Goal: Information Seeking & Learning: Learn about a topic

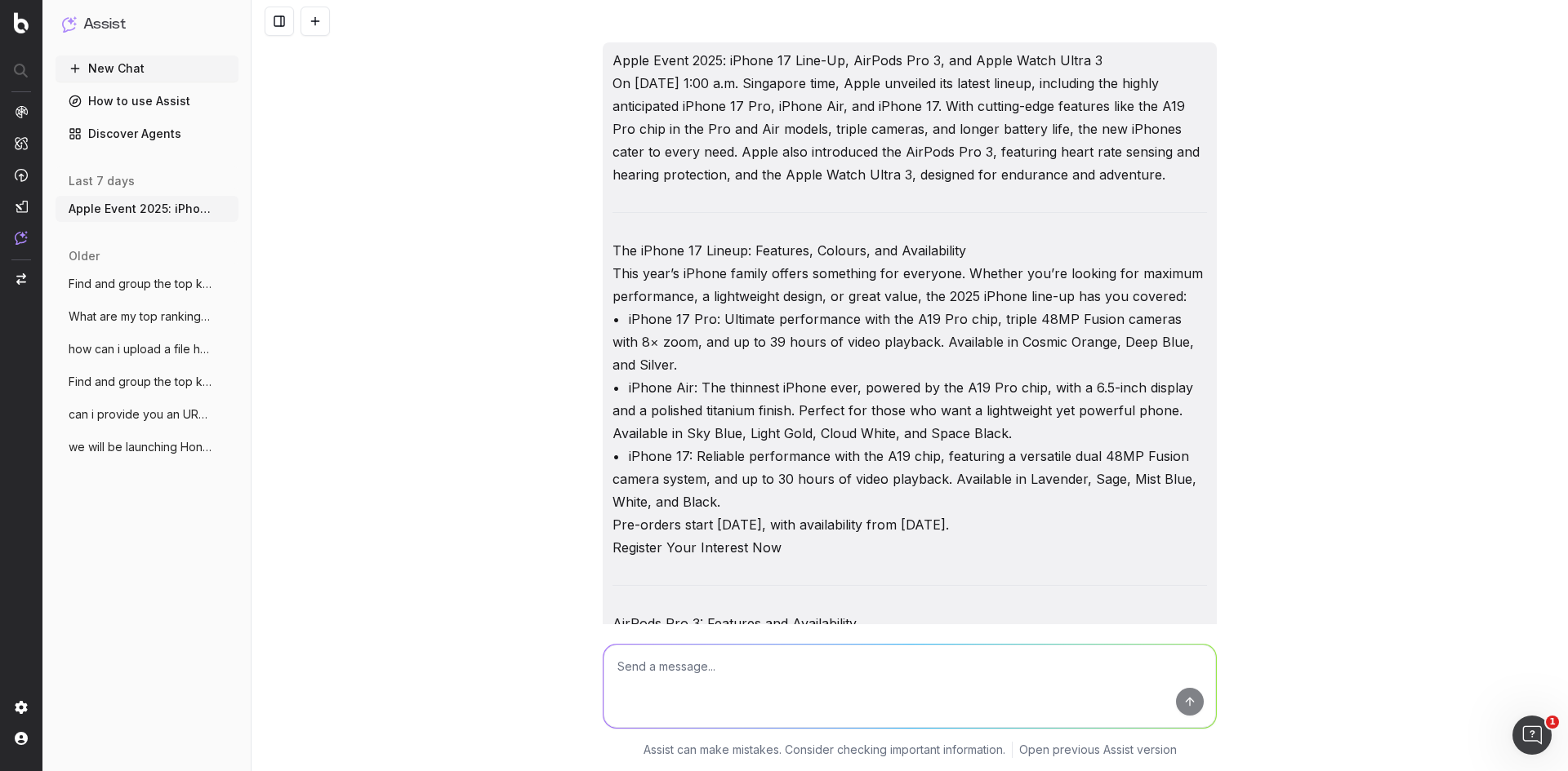
scroll to position [2031, 0]
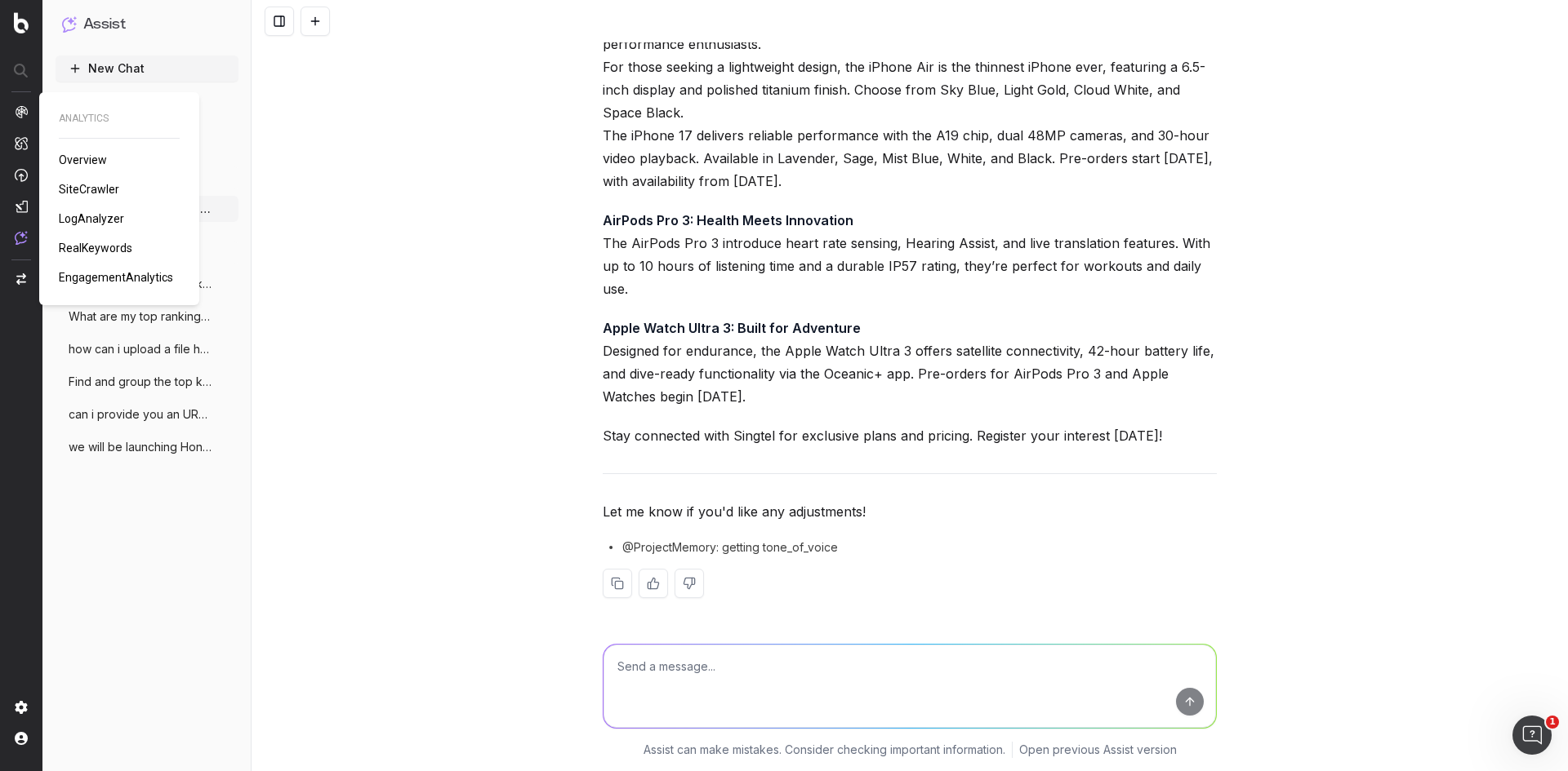
click at [75, 245] on span "RealKeywords" at bounding box center [95, 248] width 74 height 13
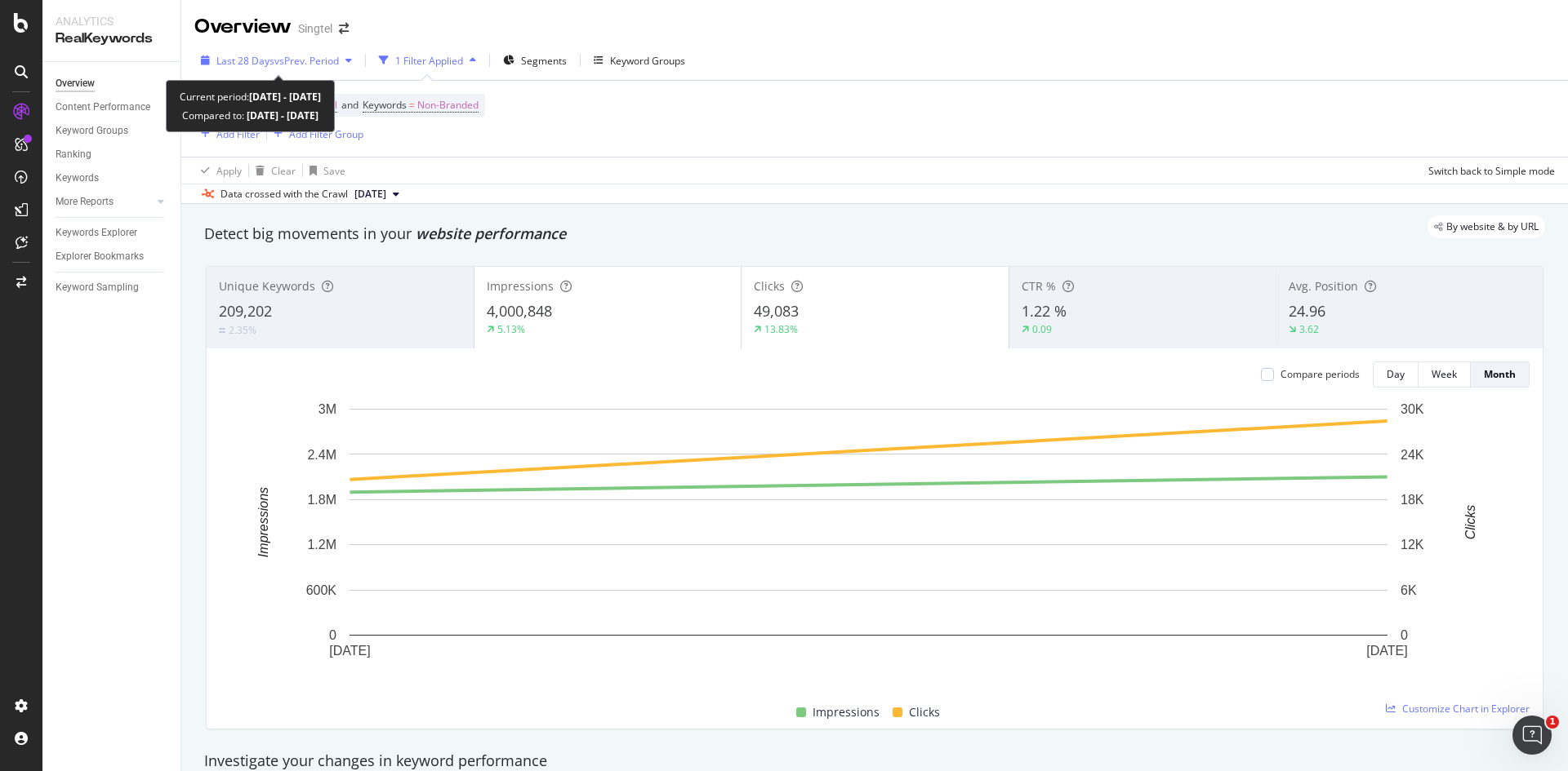
click at [351, 62] on div "button" at bounding box center [349, 60] width 20 height 9
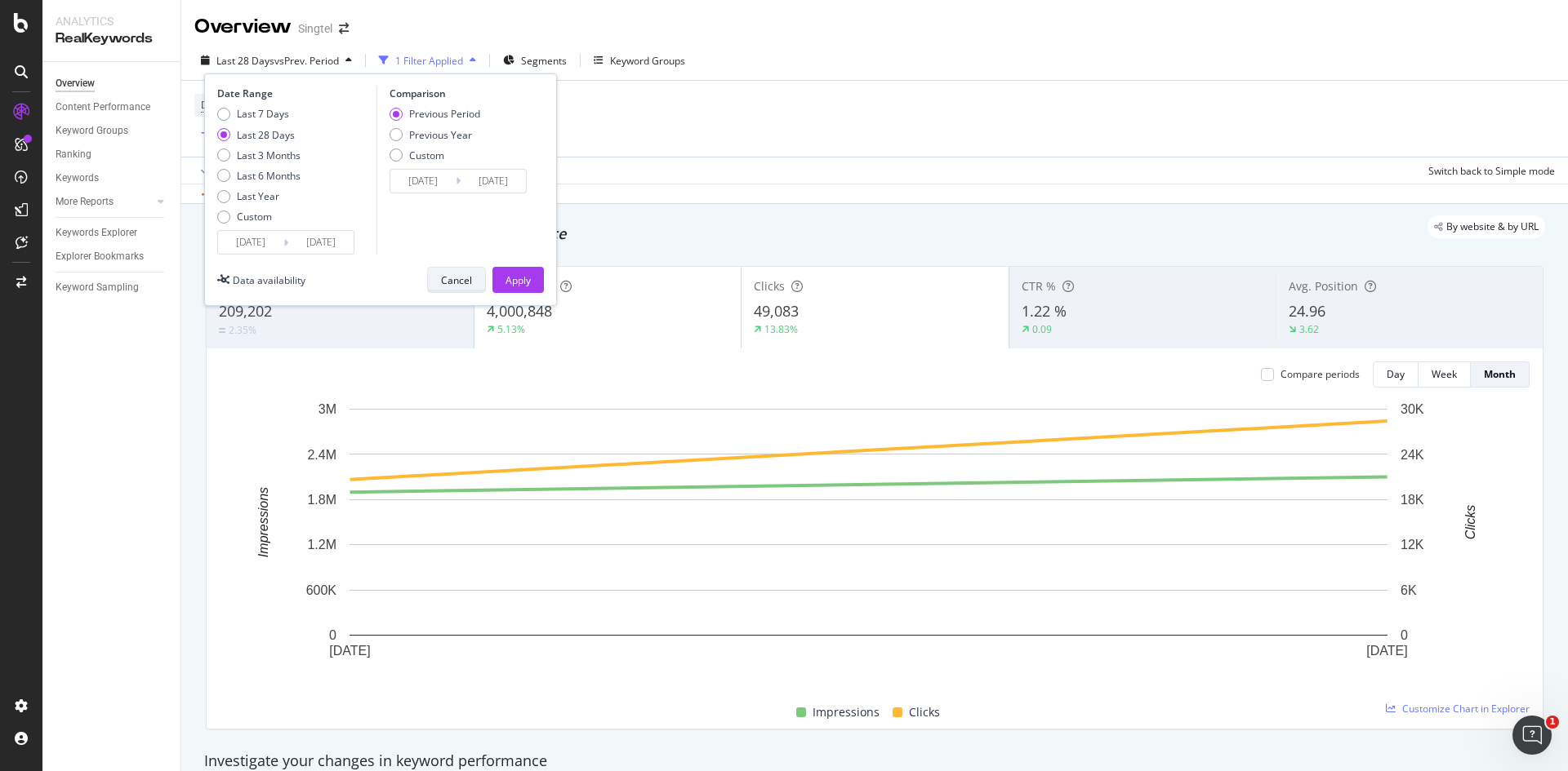
click at [470, 282] on div "Cancel" at bounding box center [457, 280] width 31 height 14
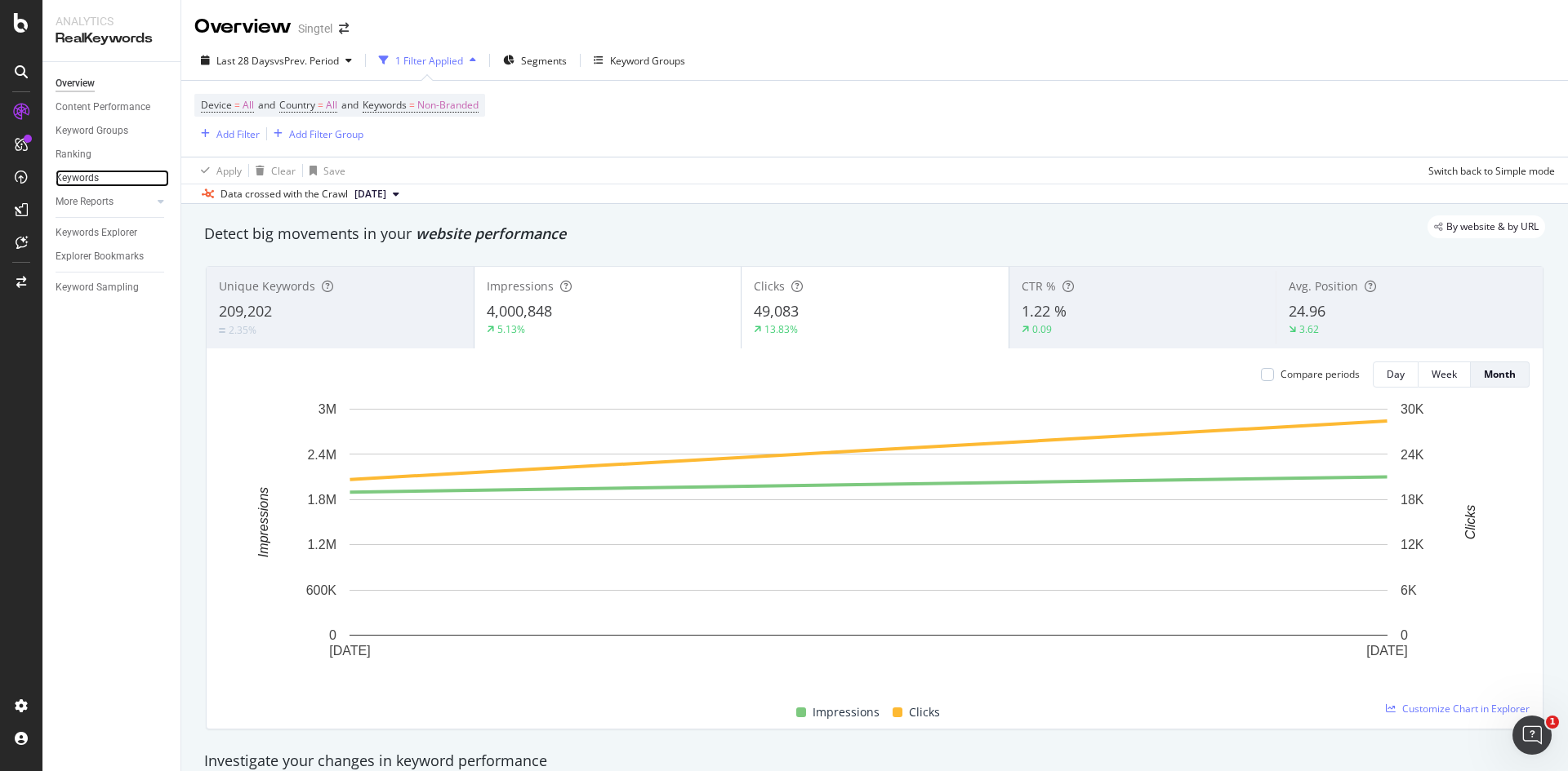
click at [111, 184] on link "Keywords" at bounding box center [112, 179] width 113 height 17
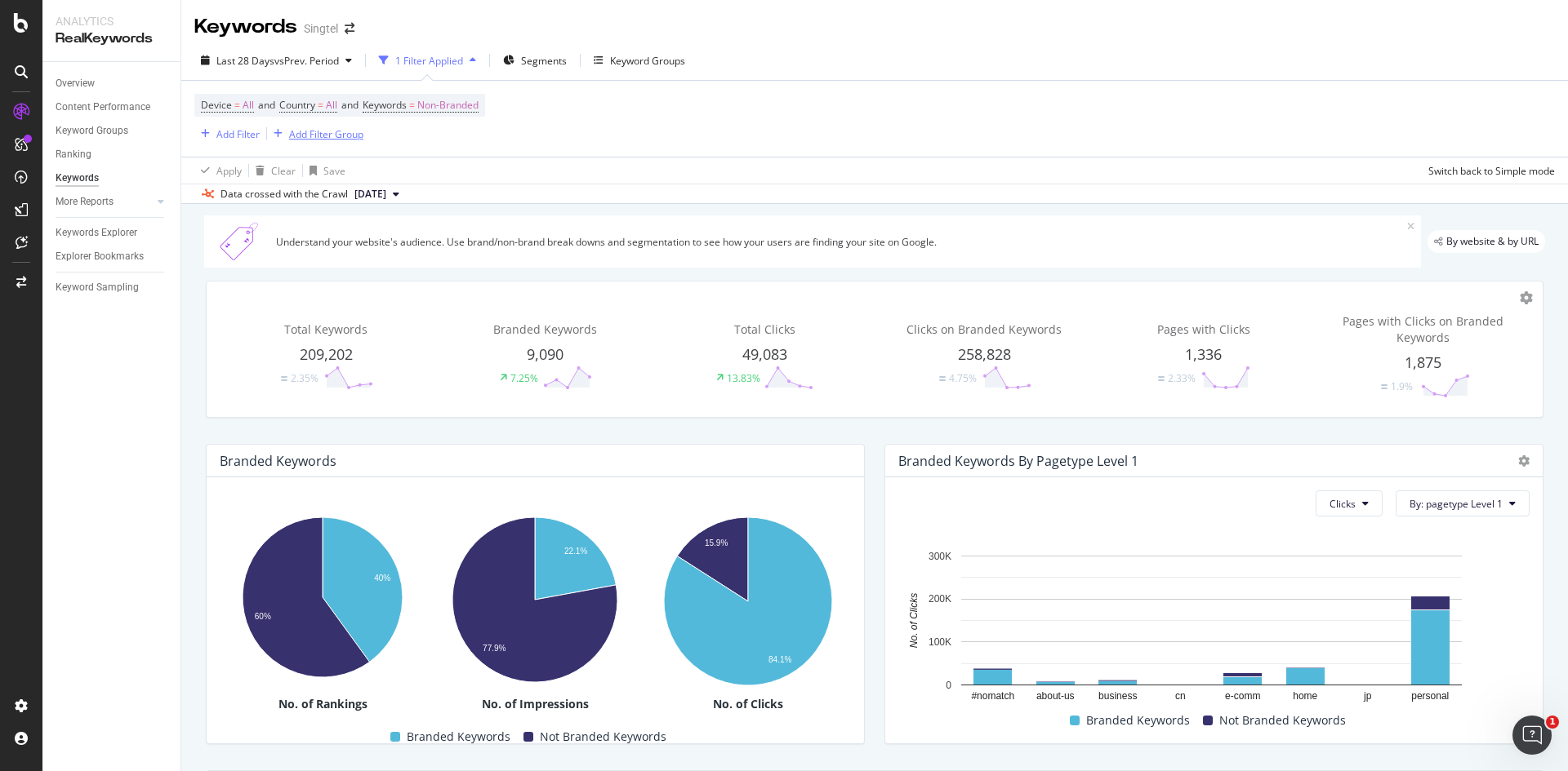
click at [350, 141] on div "Add Filter Group" at bounding box center [326, 134] width 75 height 14
click at [641, 154] on div "Device = All and Country = All and Keywords = Non-Branded Add Filter Add Filter…" at bounding box center [874, 119] width 1360 height 76
click at [528, 131] on div "Device = All and Country = All and Keywords = Non-Branded Add Filter Add Filter…" at bounding box center [874, 119] width 1360 height 76
click at [523, 56] on div "Segments" at bounding box center [534, 60] width 63 height 25
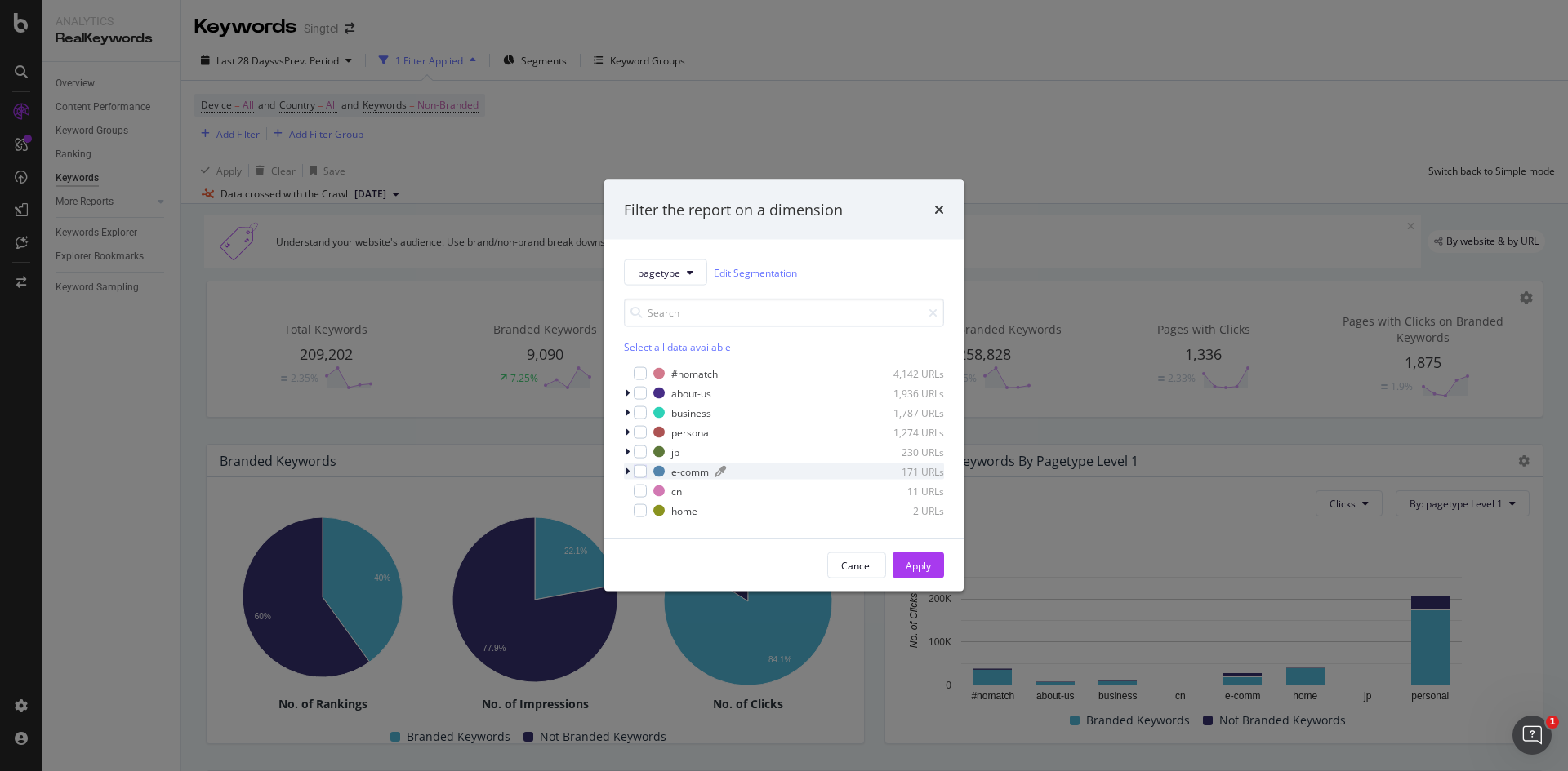
click at [654, 471] on div "modal" at bounding box center [659, 471] width 11 height 11
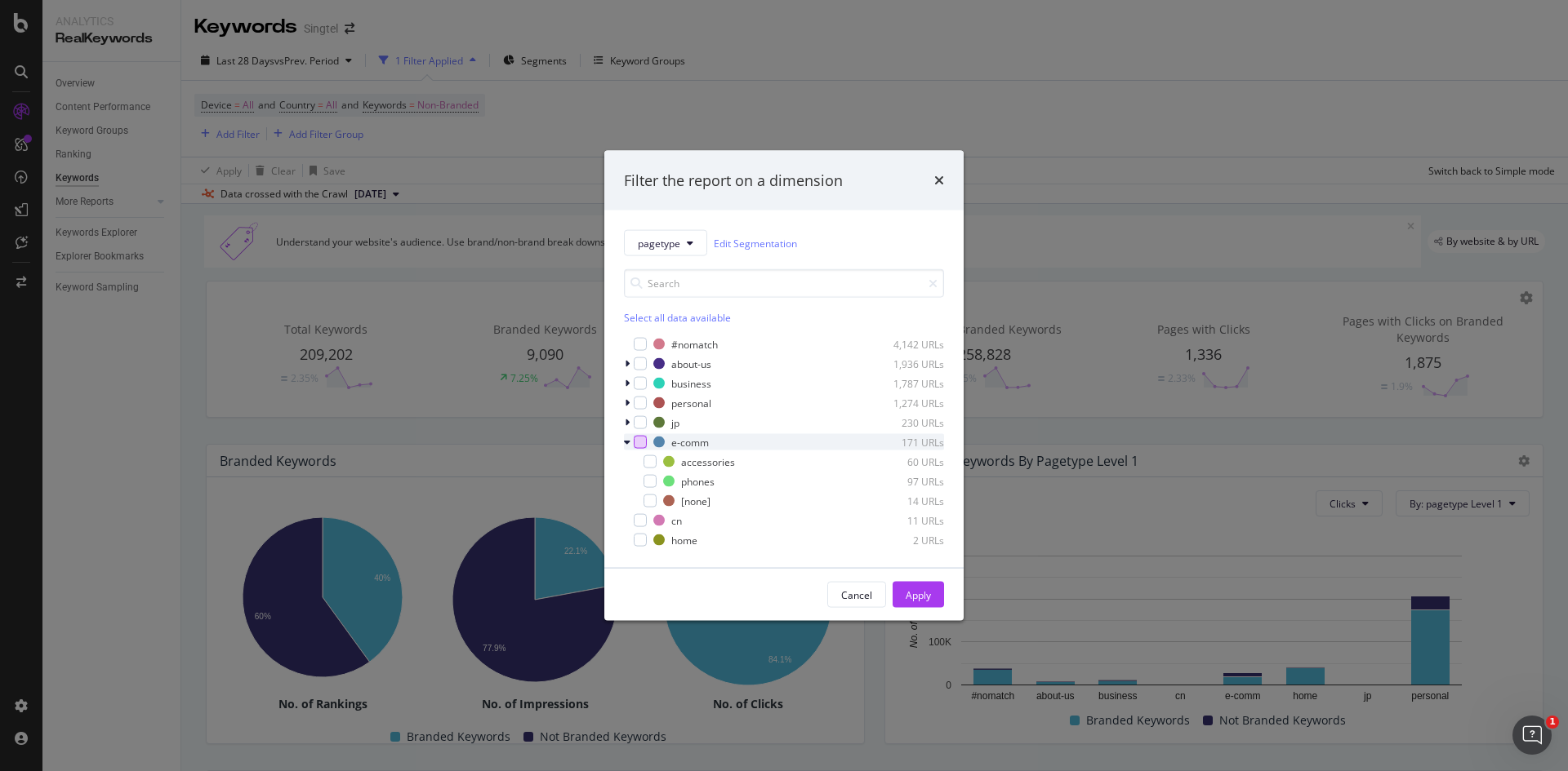
click at [646, 441] on div "modal" at bounding box center [640, 442] width 13 height 13
click at [930, 595] on div "Apply" at bounding box center [918, 594] width 26 height 14
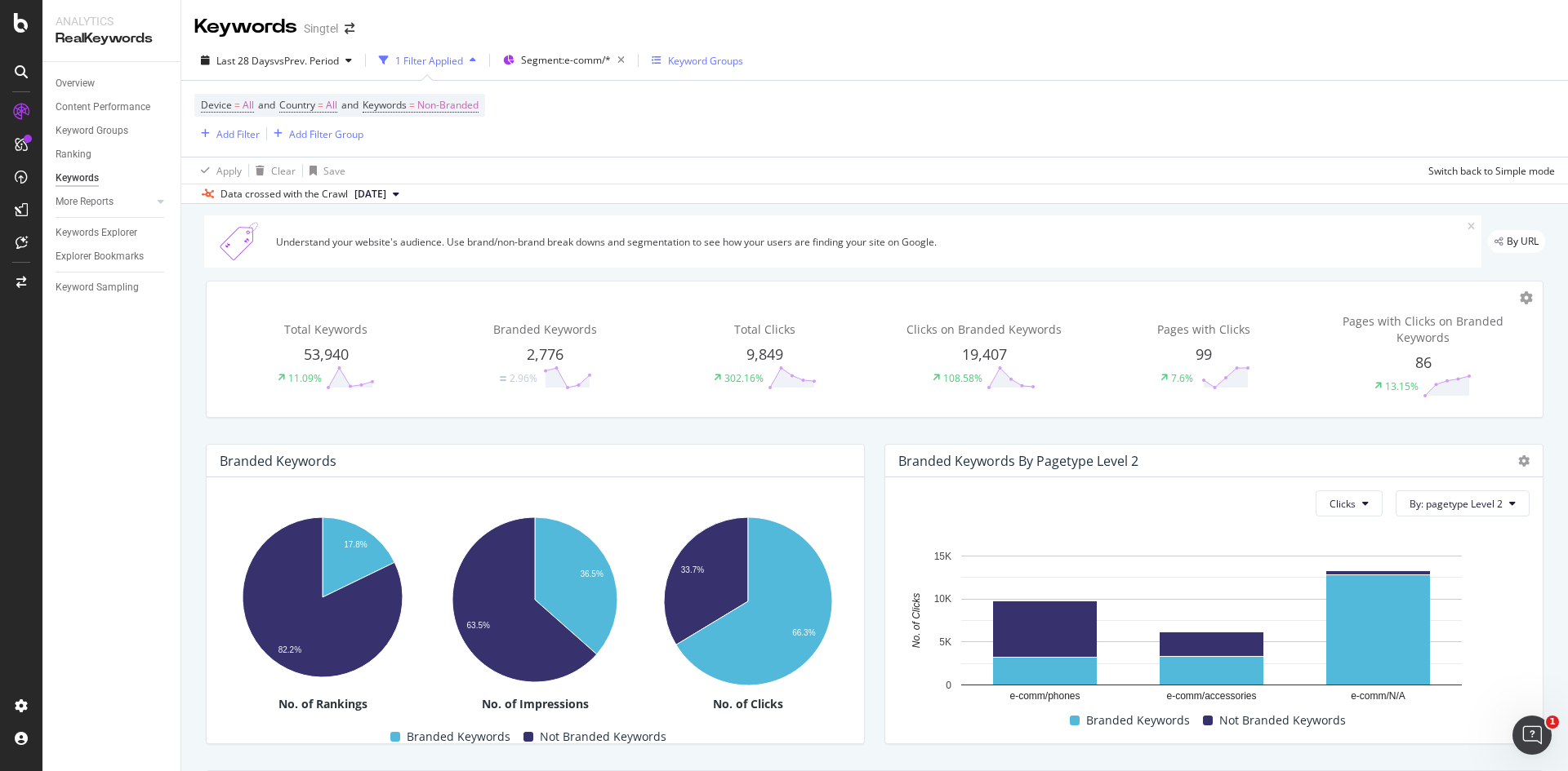
click at [736, 55] on div "Keyword Groups" at bounding box center [705, 60] width 75 height 14
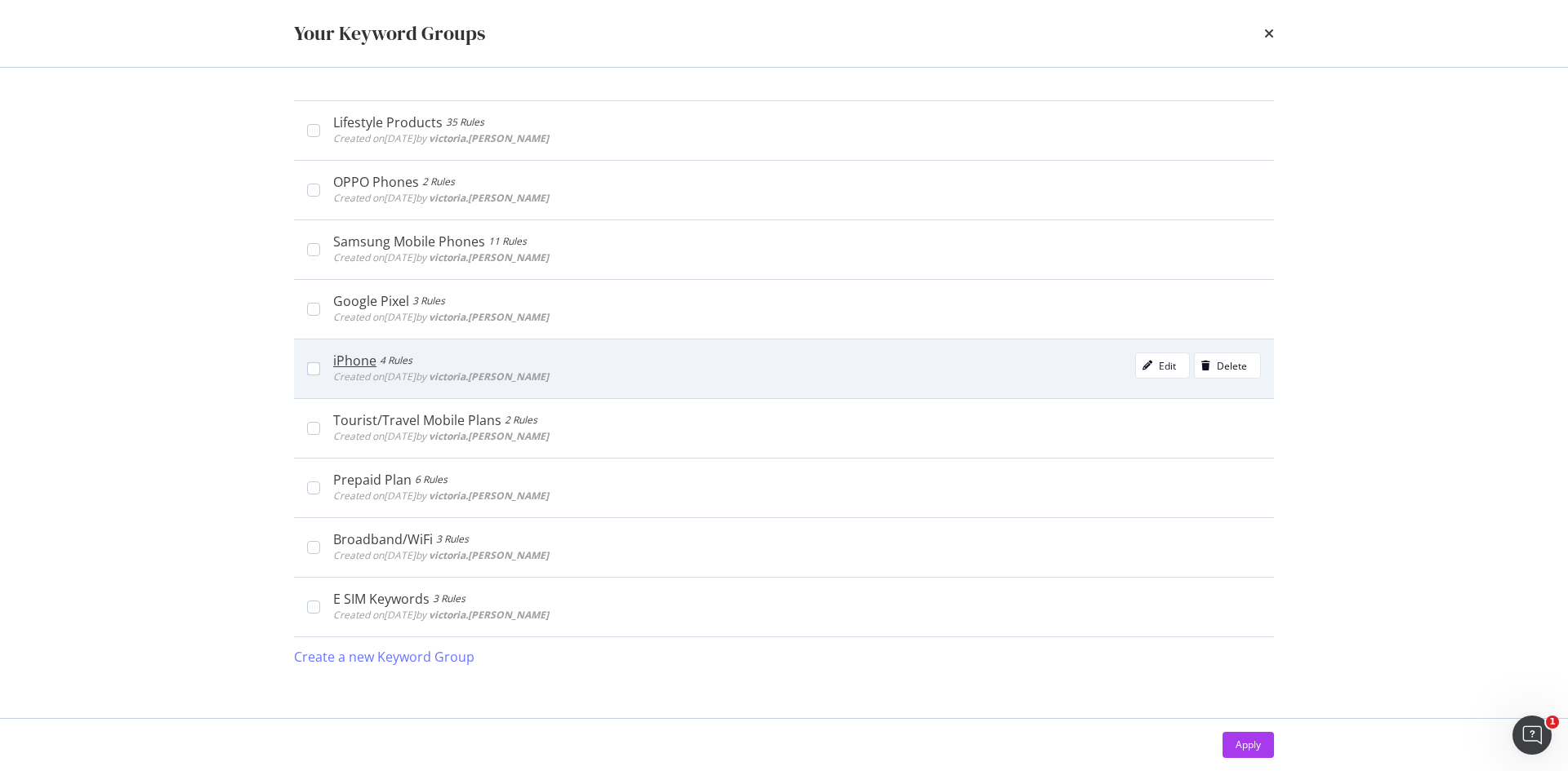
click at [602, 359] on div "iPhone 4 Rules Created on 2024 Nov 20th by victoria.wong Edit Delete" at bounding box center [796, 368] width 927 height 33
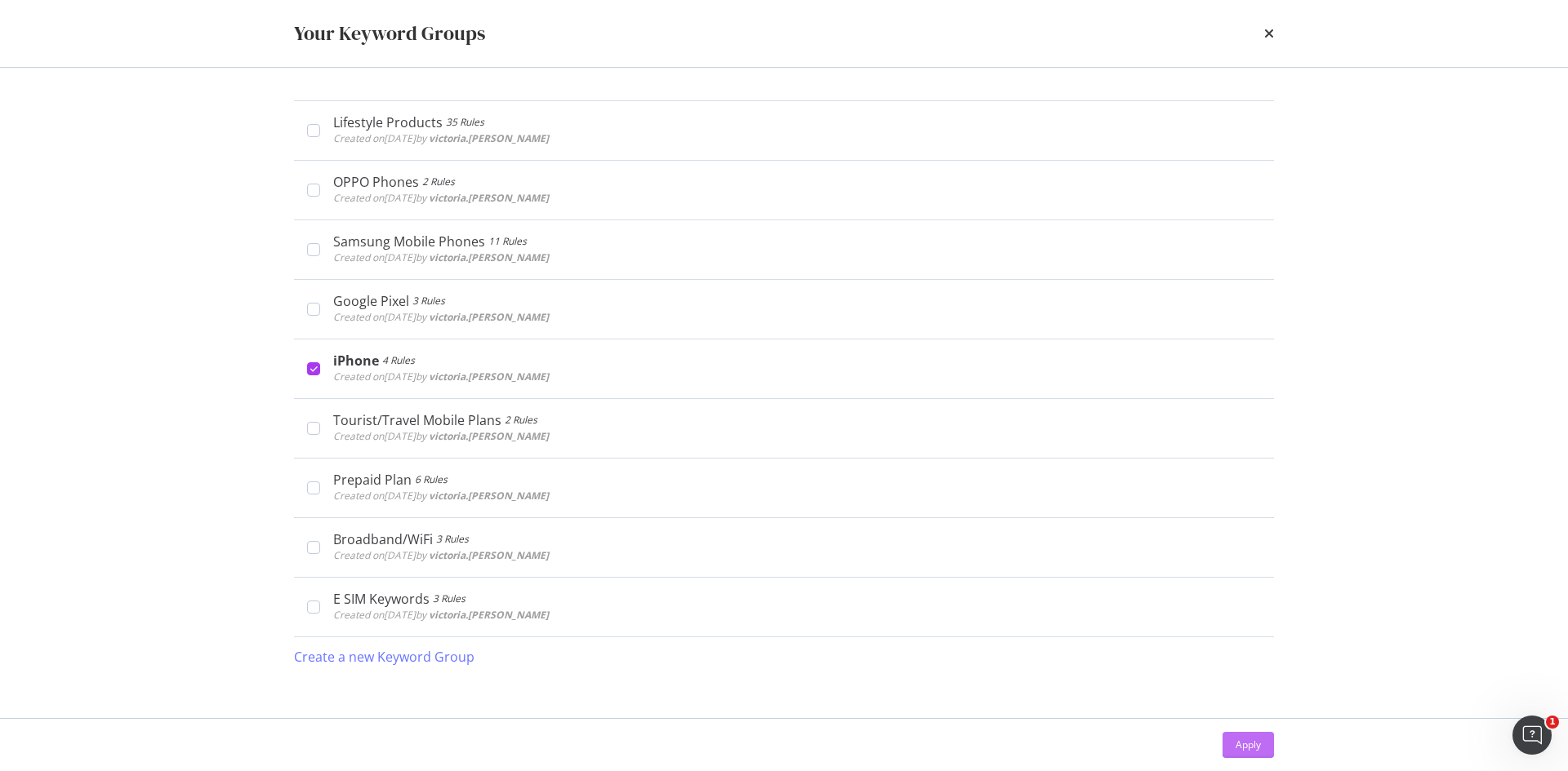
click at [1257, 744] on div "Apply" at bounding box center [1248, 745] width 26 height 14
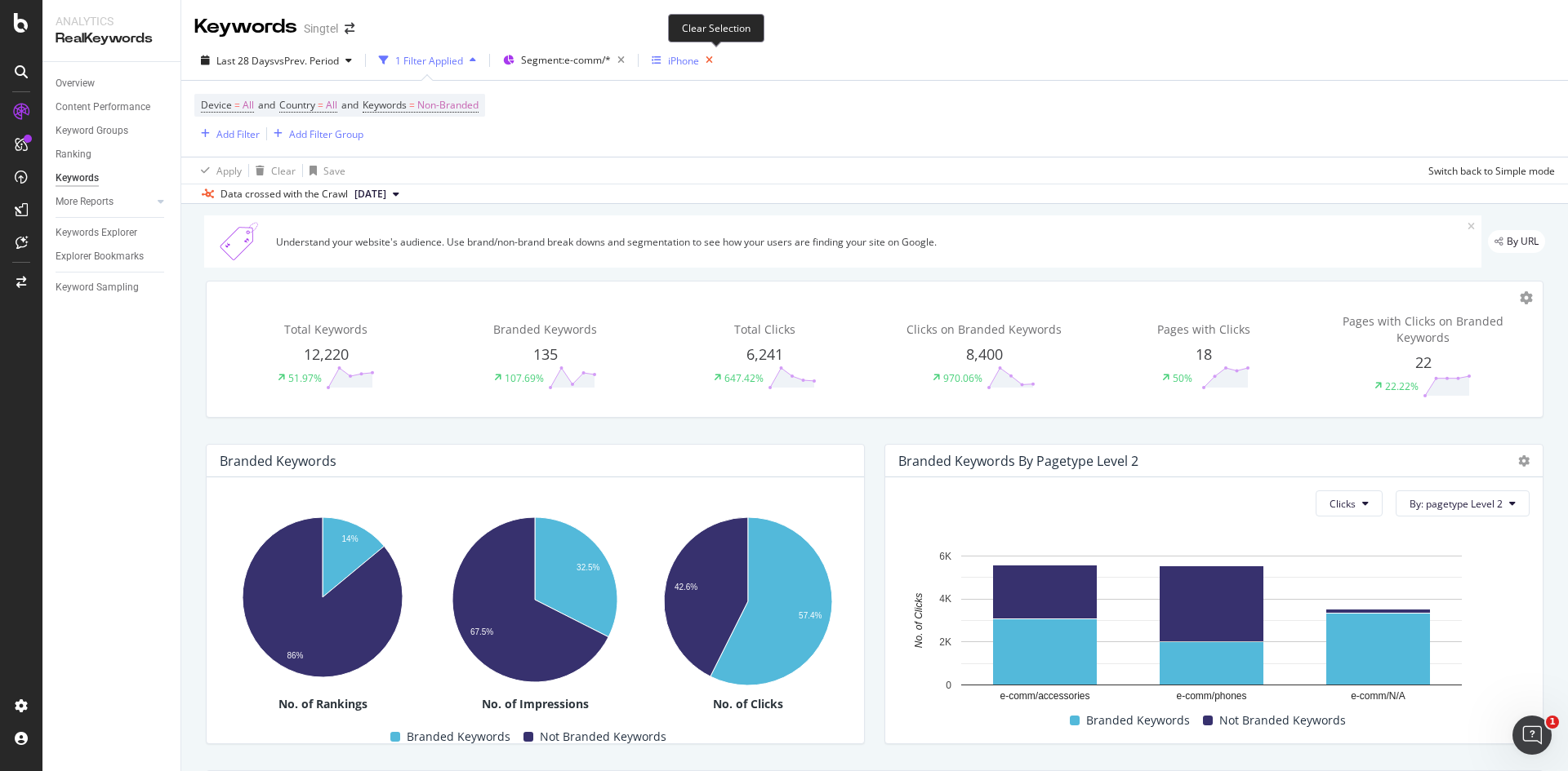
click at [717, 60] on icon "button" at bounding box center [710, 60] width 21 height 23
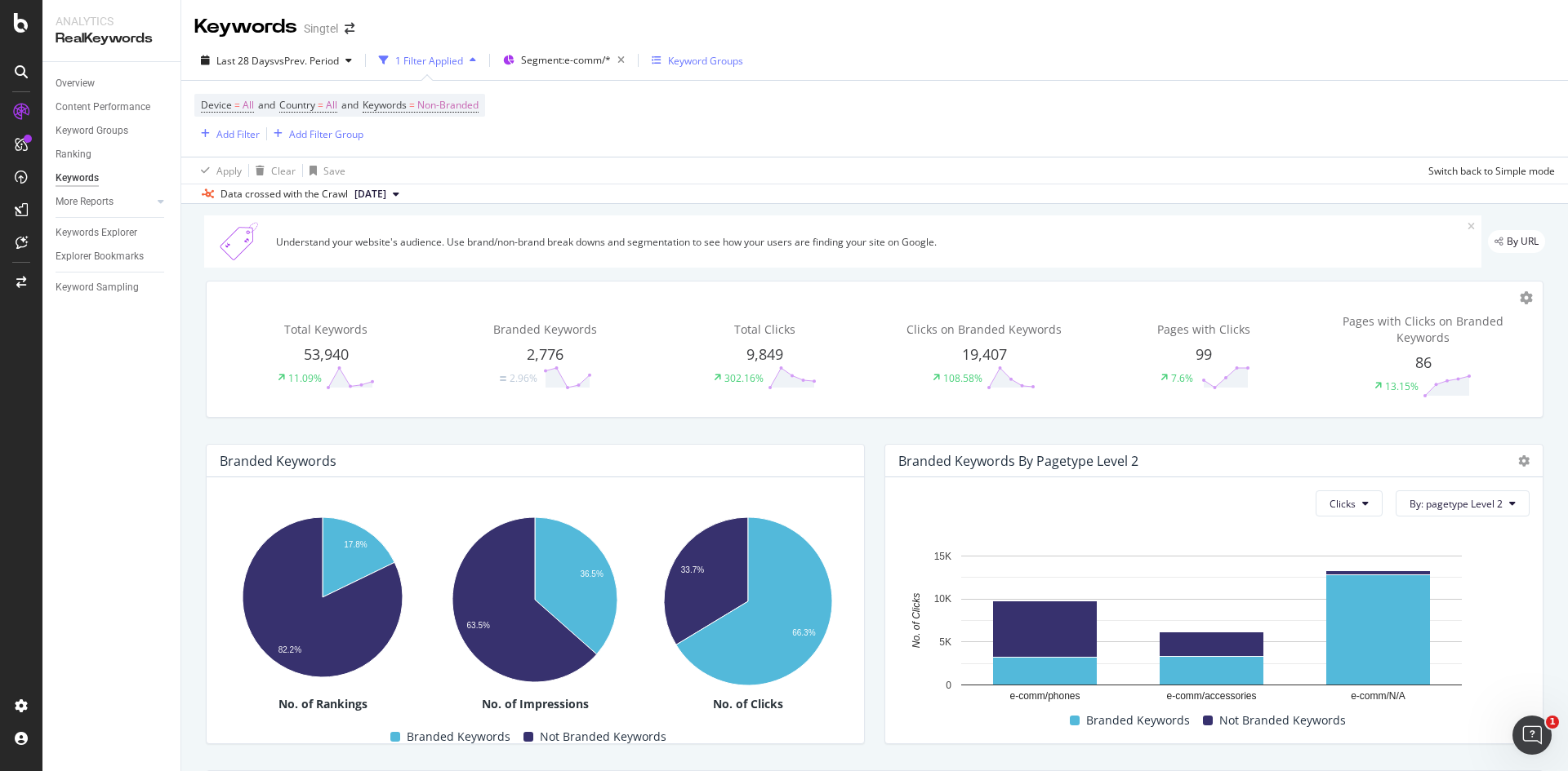
click at [387, 188] on span "2025 Sep. 14th" at bounding box center [370, 195] width 32 height 15
click at [567, 151] on div "Device = All and Country = All and Keywords = Non-Branded Add Filter Add Filter…" at bounding box center [874, 119] width 1360 height 76
click at [243, 109] on span "All" at bounding box center [249, 105] width 11 height 23
click at [276, 141] on div "All Devices" at bounding box center [304, 144] width 180 height 26
click at [717, 111] on div "Device = All and Country = All and Keywords = Non-Branded Add Filter Add Filter…" at bounding box center [874, 119] width 1360 height 76
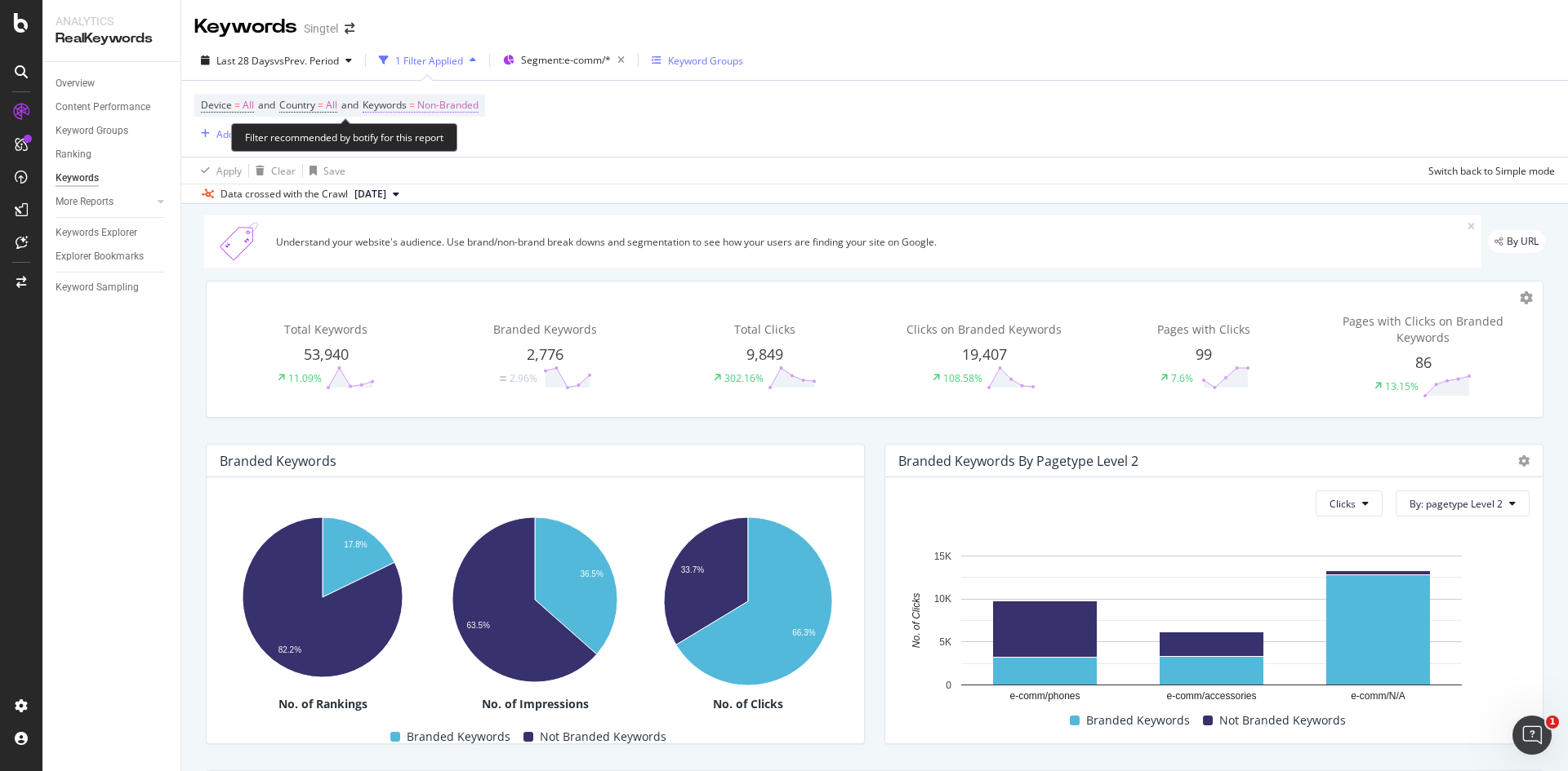
click at [406, 110] on span "Keywords" at bounding box center [385, 105] width 44 height 14
click at [689, 123] on div "Device = All and Country = All and Keywords = Non-Branded Add Filter Add Filter…" at bounding box center [874, 119] width 1360 height 76
click at [249, 132] on div "Add Filter" at bounding box center [238, 134] width 43 height 14
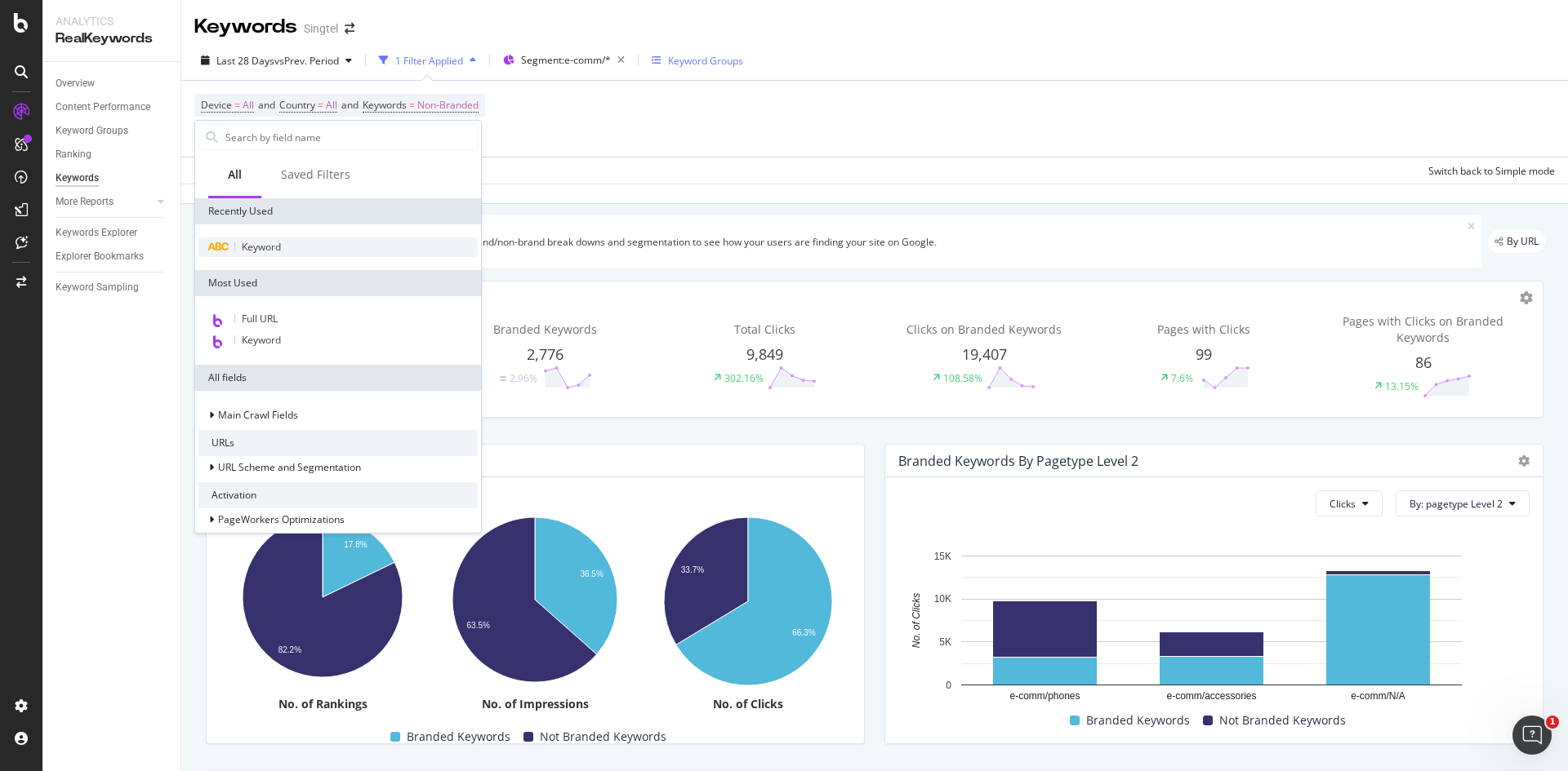
click at [284, 248] on div "Keyword" at bounding box center [337, 247] width 279 height 20
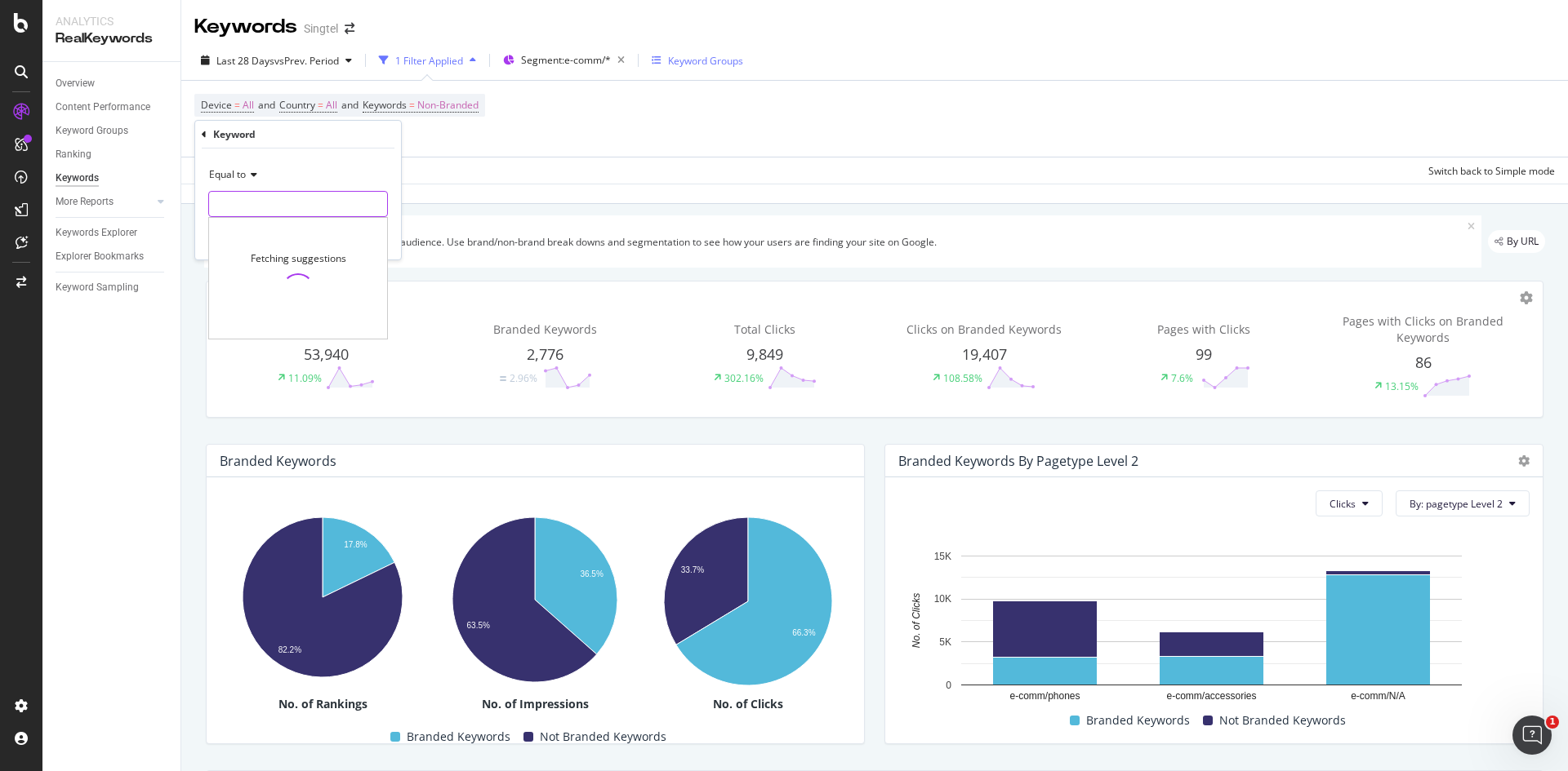
click at [294, 205] on input "text" at bounding box center [298, 204] width 178 height 26
click at [255, 175] on icon at bounding box center [251, 175] width 11 height 9
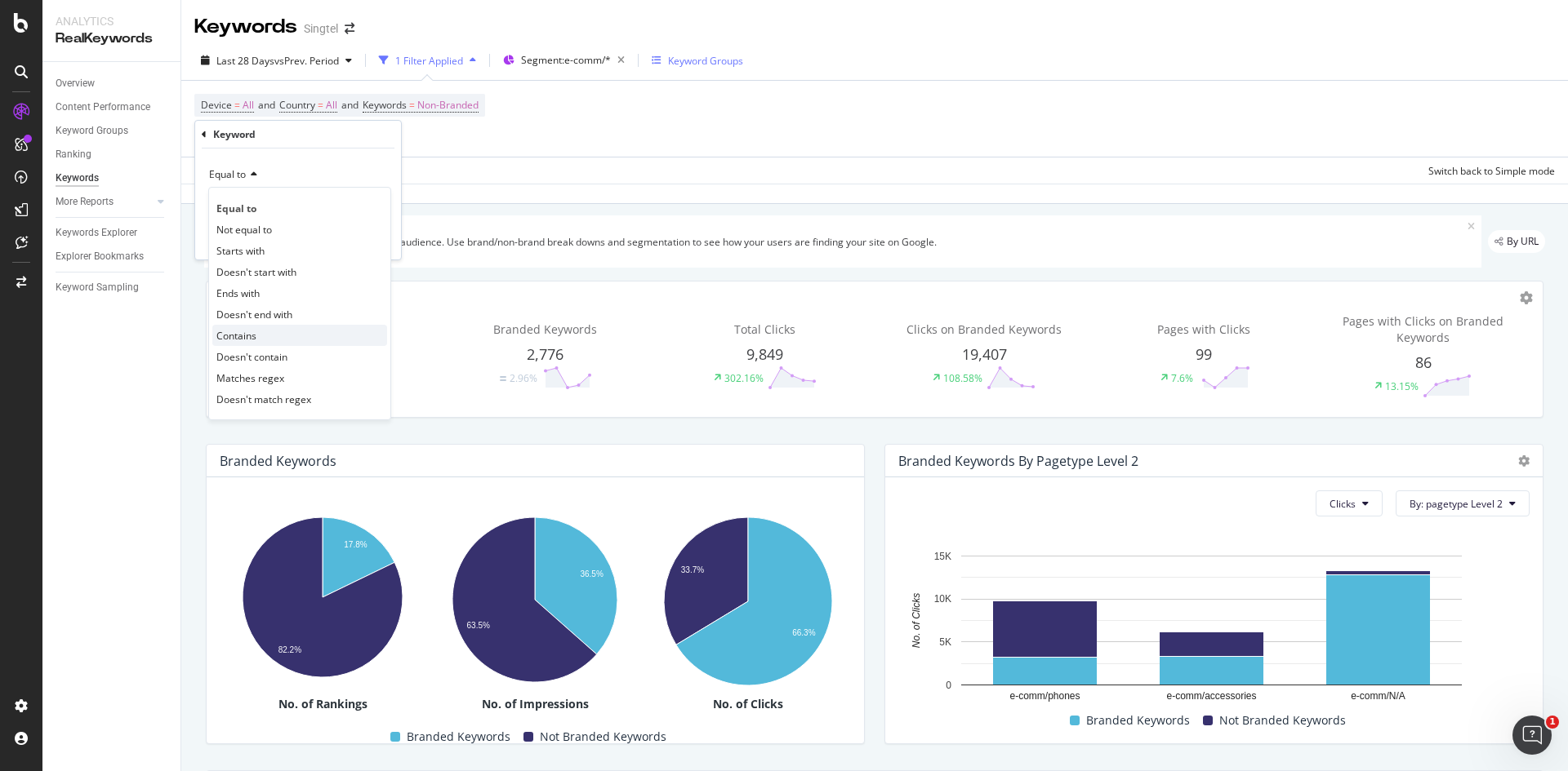
click at [303, 340] on div "Contains" at bounding box center [300, 335] width 175 height 21
click at [279, 201] on input "text" at bounding box center [298, 204] width 178 height 26
type input "iphone"
click at [364, 237] on div "Apply" at bounding box center [375, 238] width 26 height 14
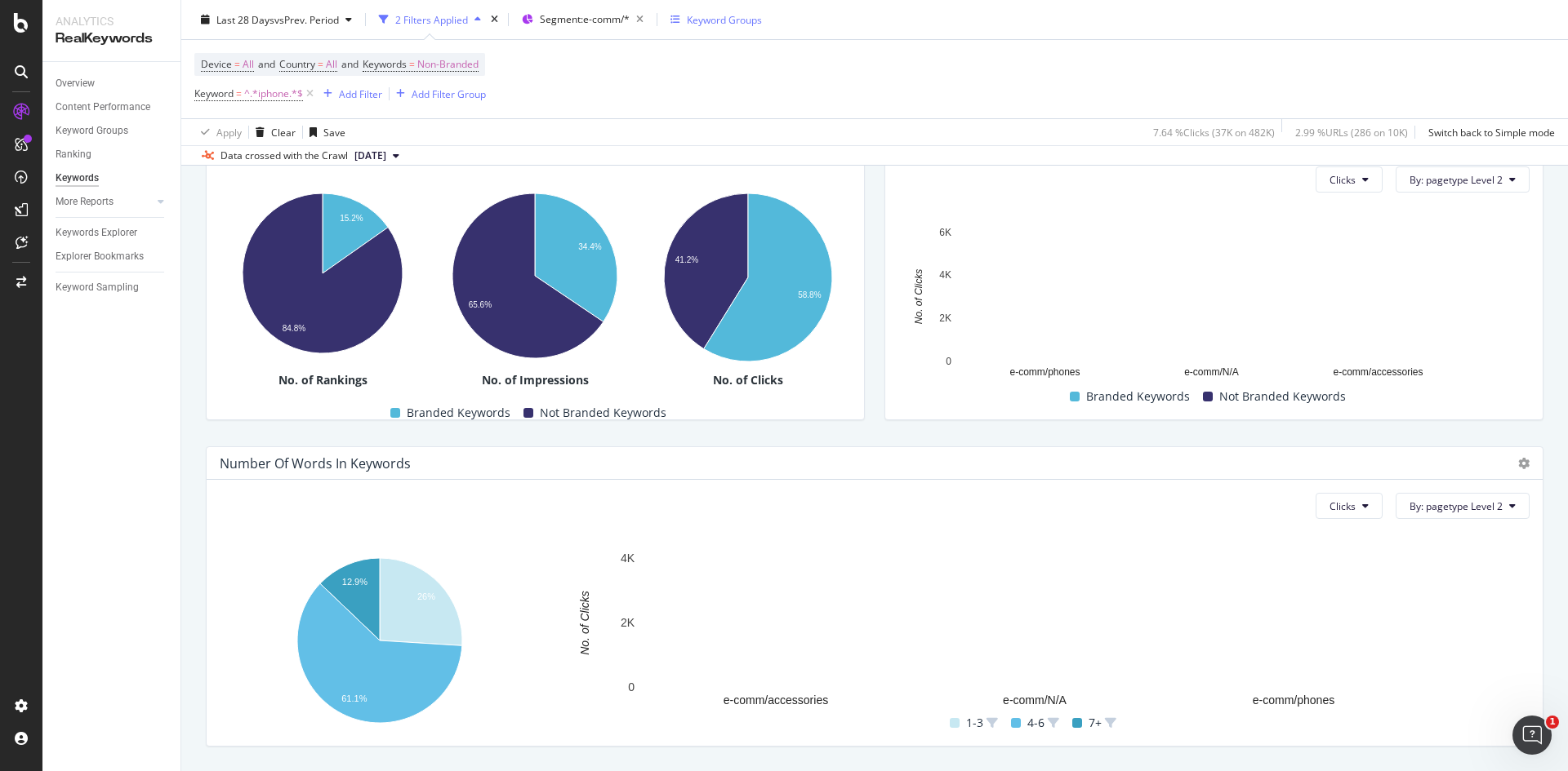
scroll to position [245, 0]
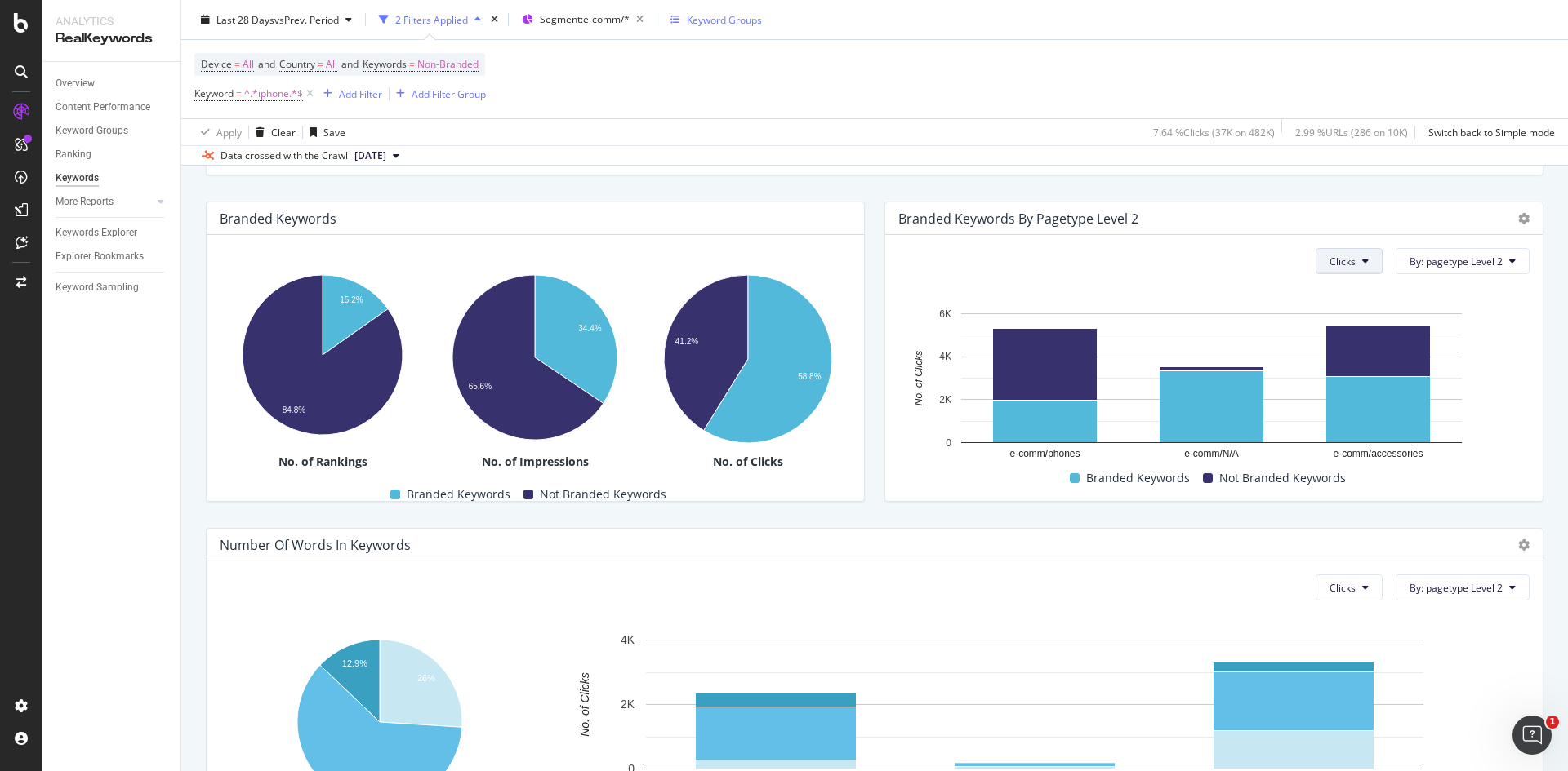
click at [1334, 263] on span "Clicks" at bounding box center [1342, 262] width 26 height 14
click at [1340, 292] on span "Rankings" at bounding box center [1349, 294] width 61 height 15
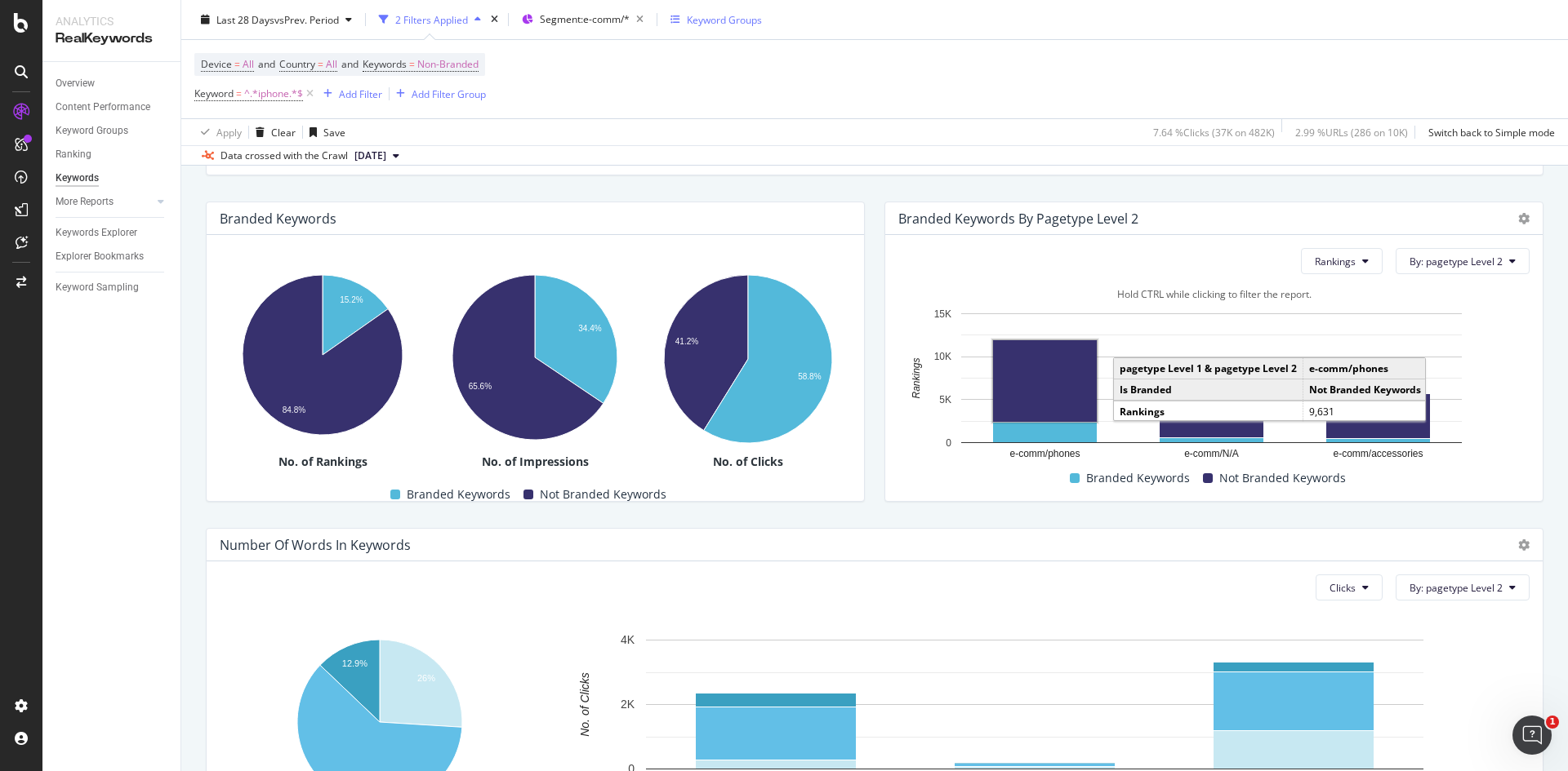
click at [1015, 374] on rect "A chart." at bounding box center [1045, 381] width 104 height 81
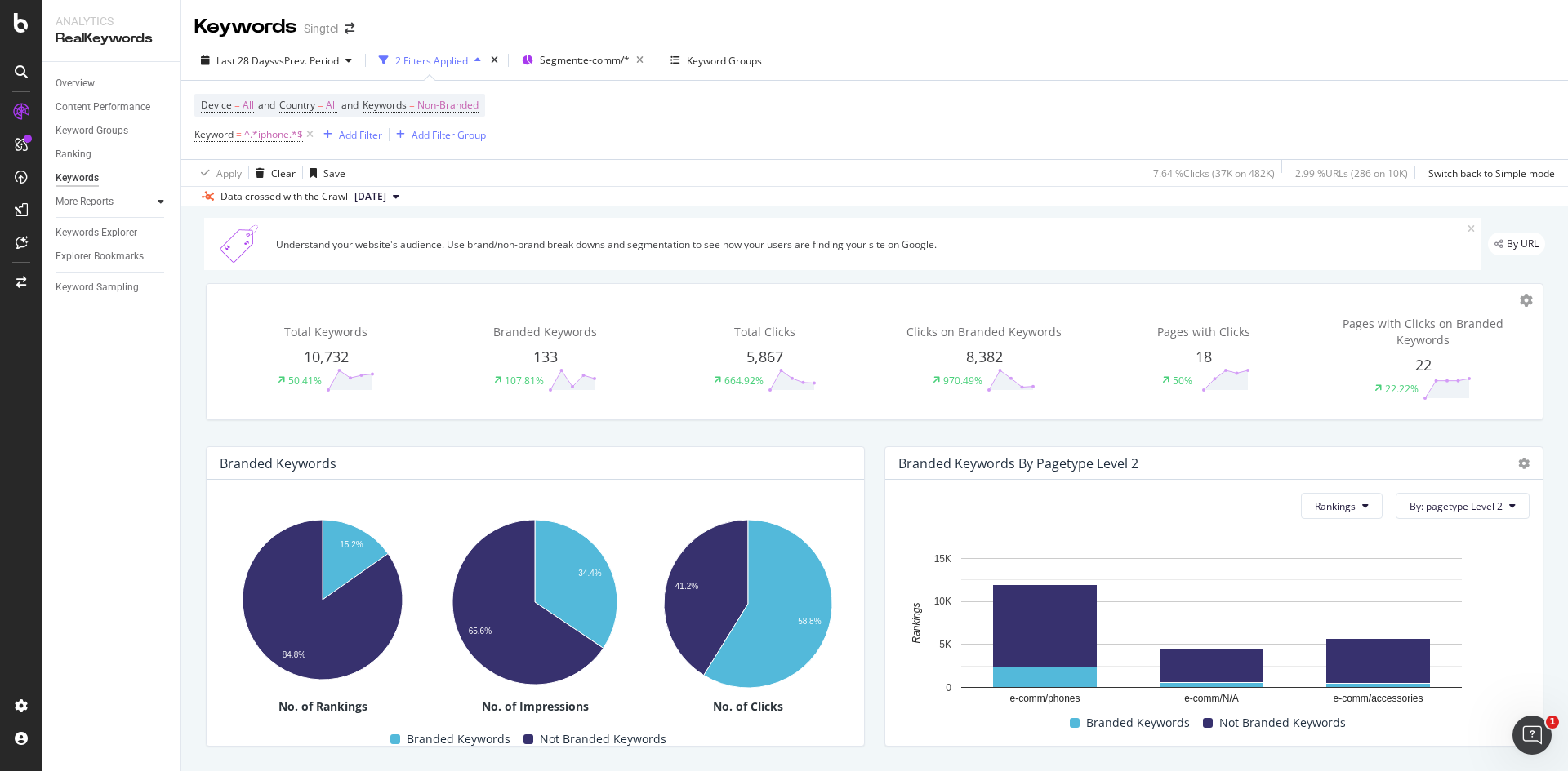
click at [154, 207] on div at bounding box center [161, 201] width 16 height 16
click at [81, 517] on div "Overview Content Performance Keyword Groups Ranking Keywords More Reports Count…" at bounding box center [112, 417] width 138 height 710
click at [89, 330] on div "Keywords Explorer" at bounding box center [96, 328] width 81 height 17
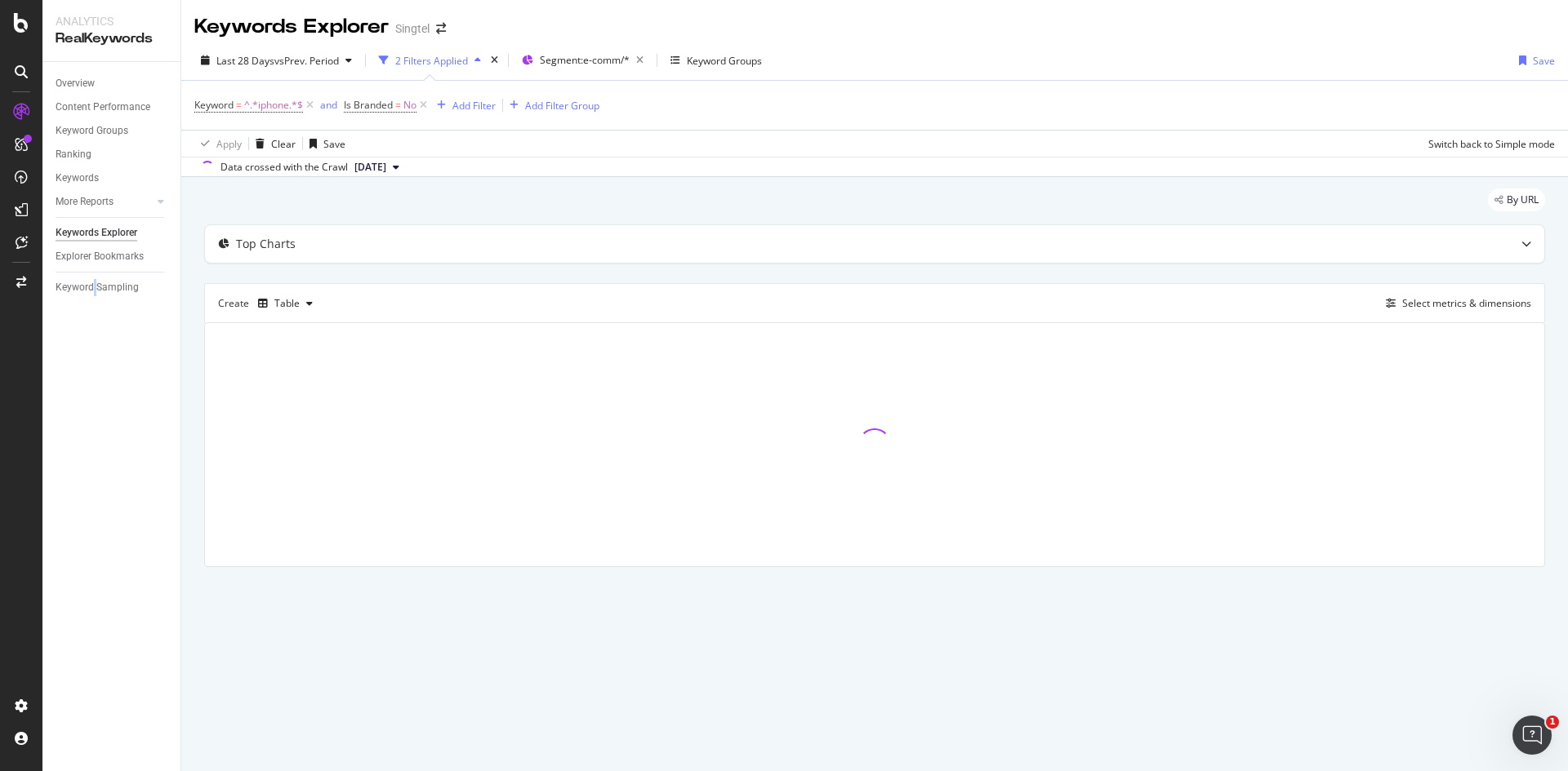
click at [95, 386] on div "Overview Content Performance Keyword Groups Ranking Keywords More Reports Count…" at bounding box center [112, 417] width 138 height 710
click at [129, 460] on div "Overview Content Performance Keyword Groups Ranking Keywords More Reports Count…" at bounding box center [112, 417] width 138 height 710
click at [167, 405] on div "Overview Content Performance Keyword Groups Ranking Keywords More Reports Count…" at bounding box center [112, 417] width 138 height 710
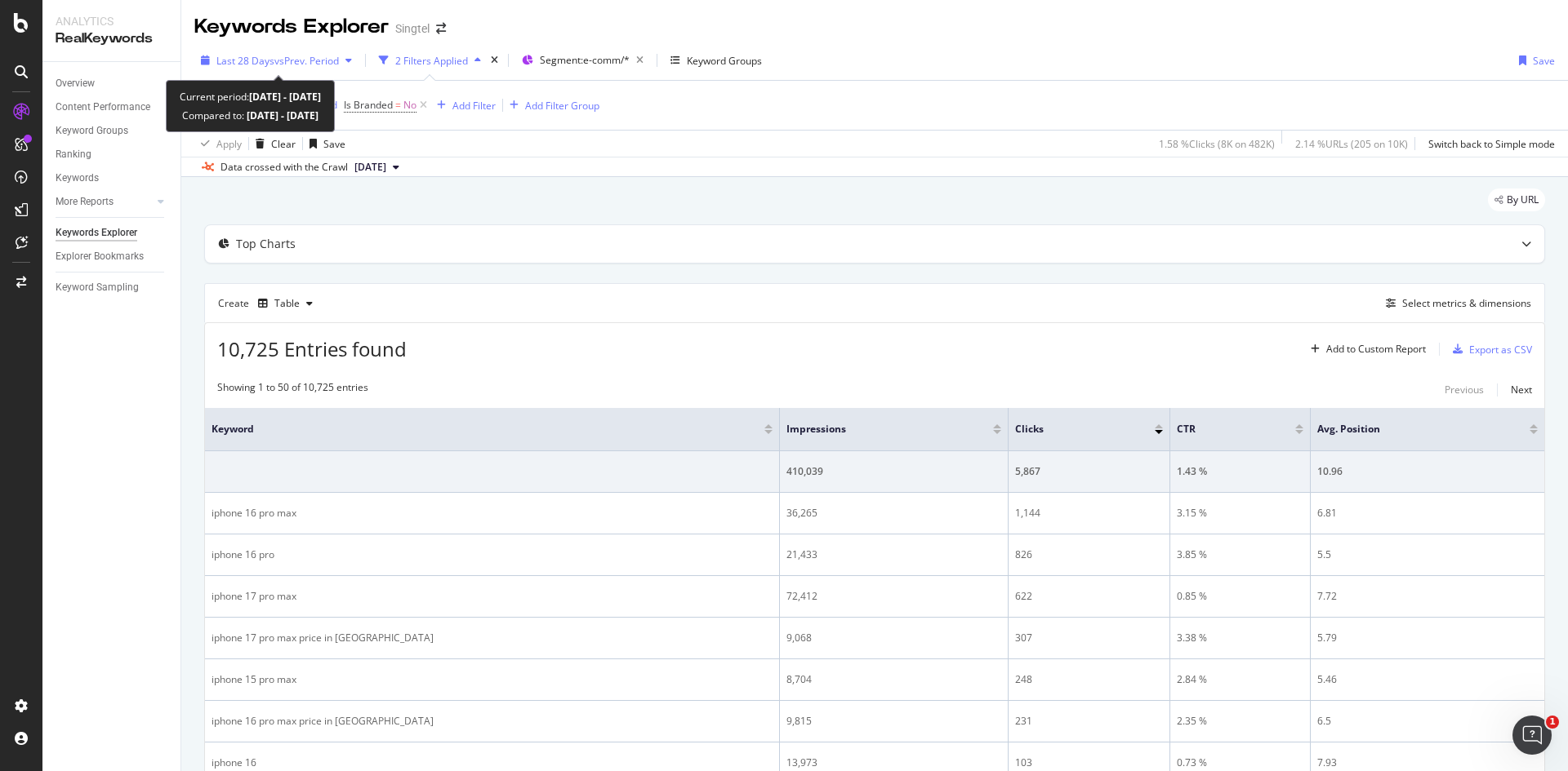
click at [347, 63] on div "button" at bounding box center [349, 60] width 20 height 9
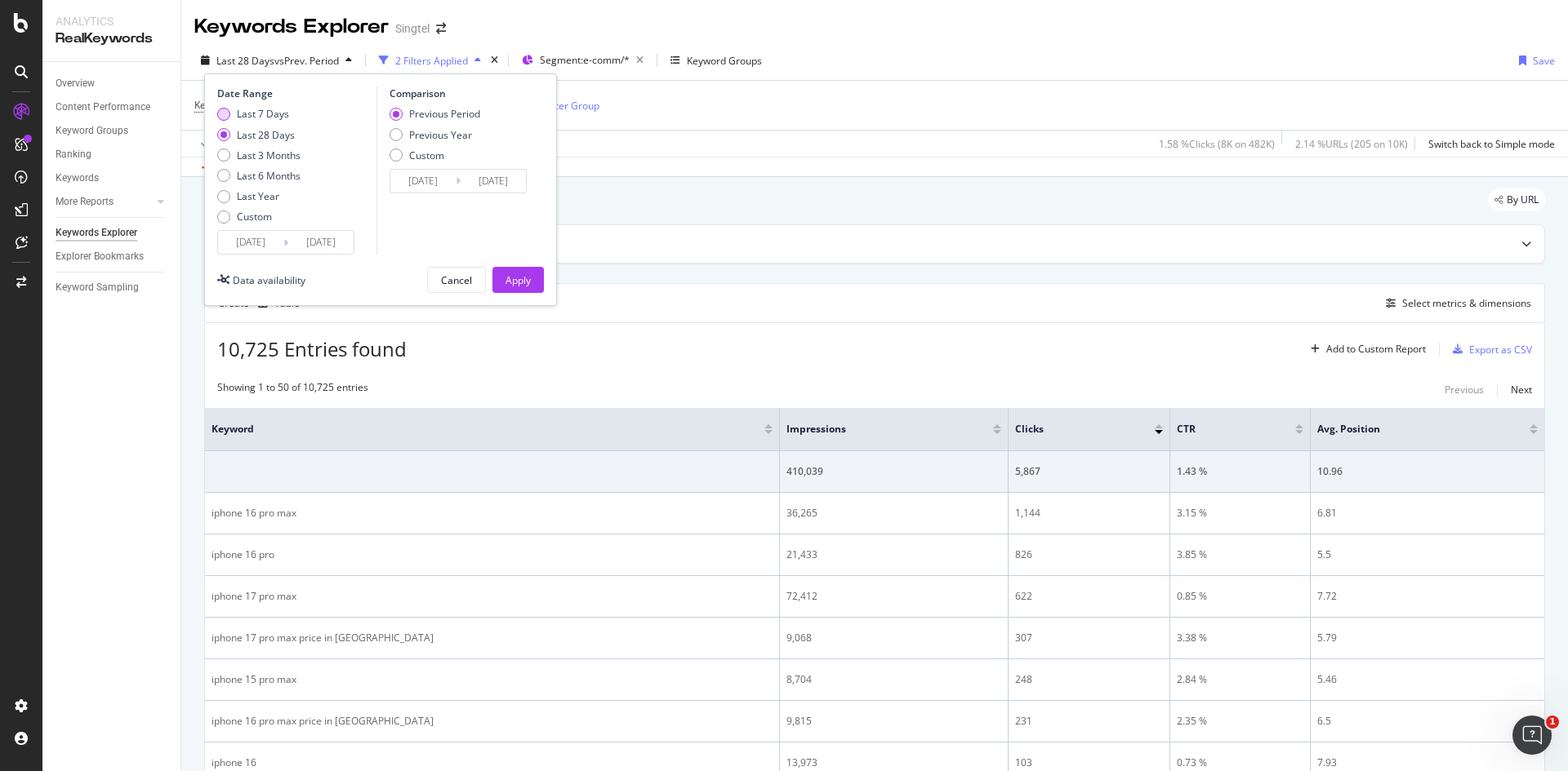
click at [279, 117] on div "Last 7 Days" at bounding box center [263, 113] width 52 height 14
type input "2025/09/09"
type input "2025/09/02"
type input "2025/09/08"
click at [499, 273] on button "Apply" at bounding box center [518, 281] width 51 height 26
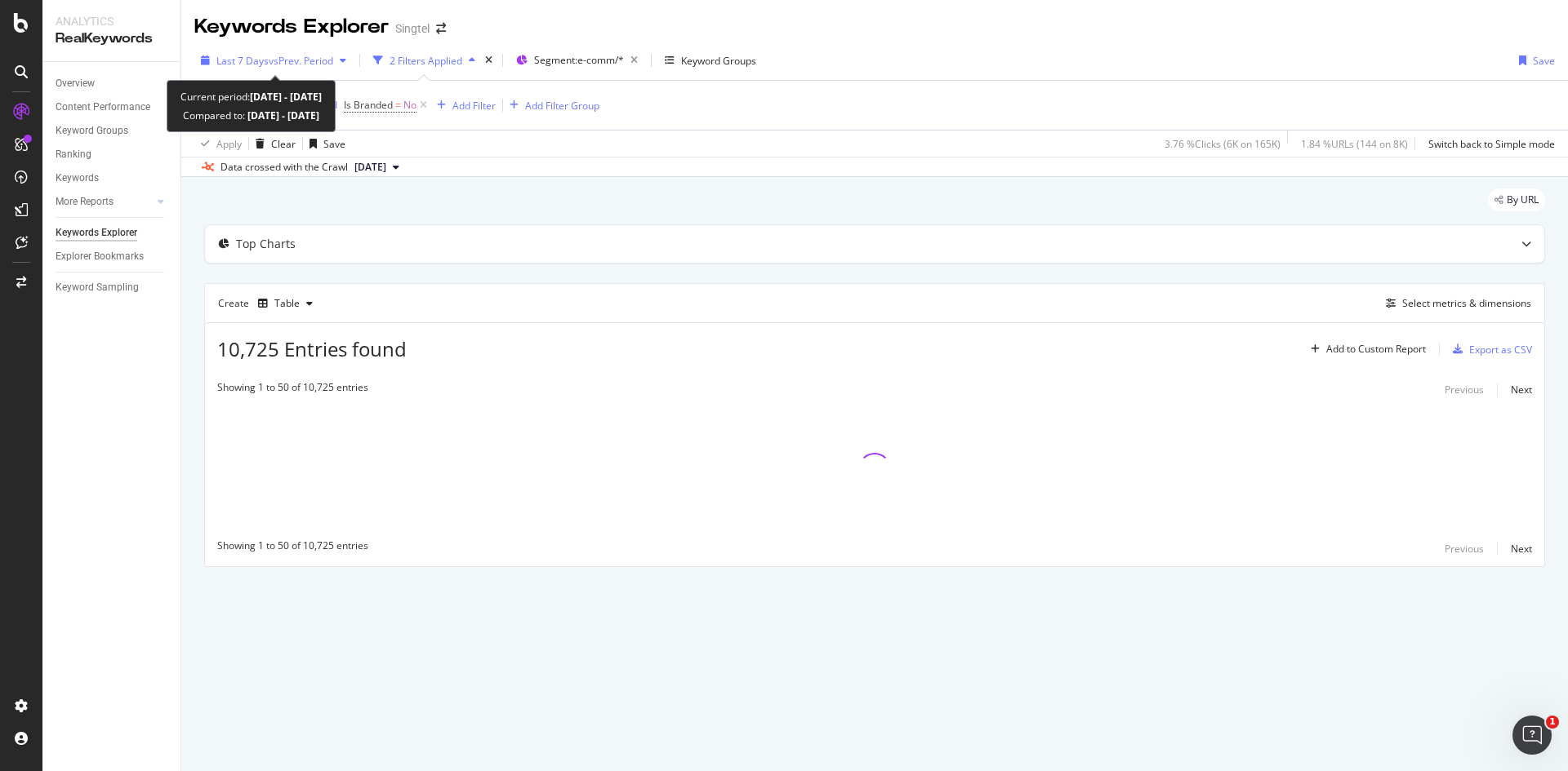
click at [329, 52] on div "Last 7 Days vs Prev. Period" at bounding box center [274, 60] width 159 height 25
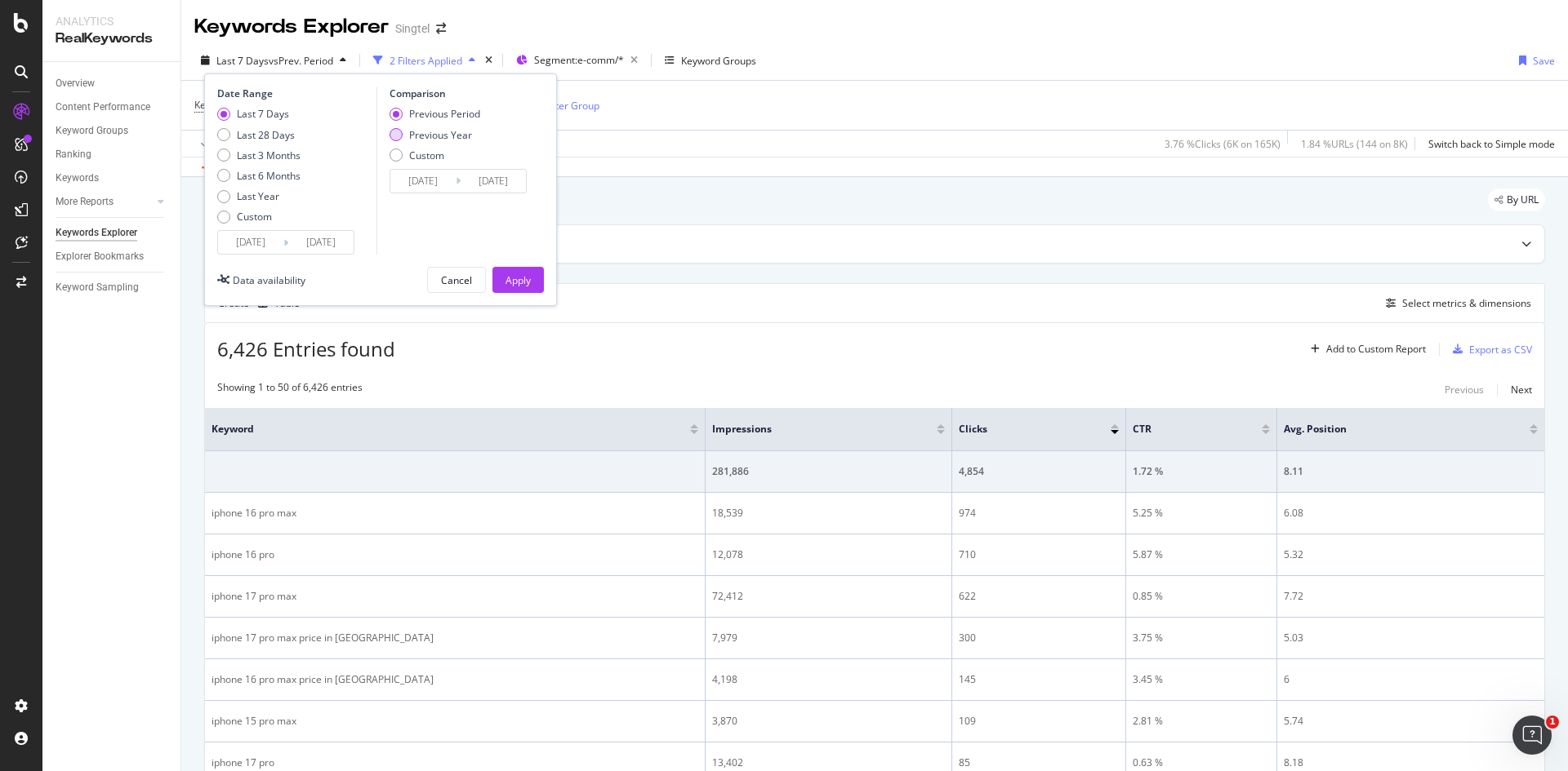
click at [417, 141] on div "Previous Year" at bounding box center [440, 135] width 63 height 14
type input "2024/09/10"
type input "2024/09/16"
click at [522, 275] on div "Apply" at bounding box center [518, 280] width 26 height 14
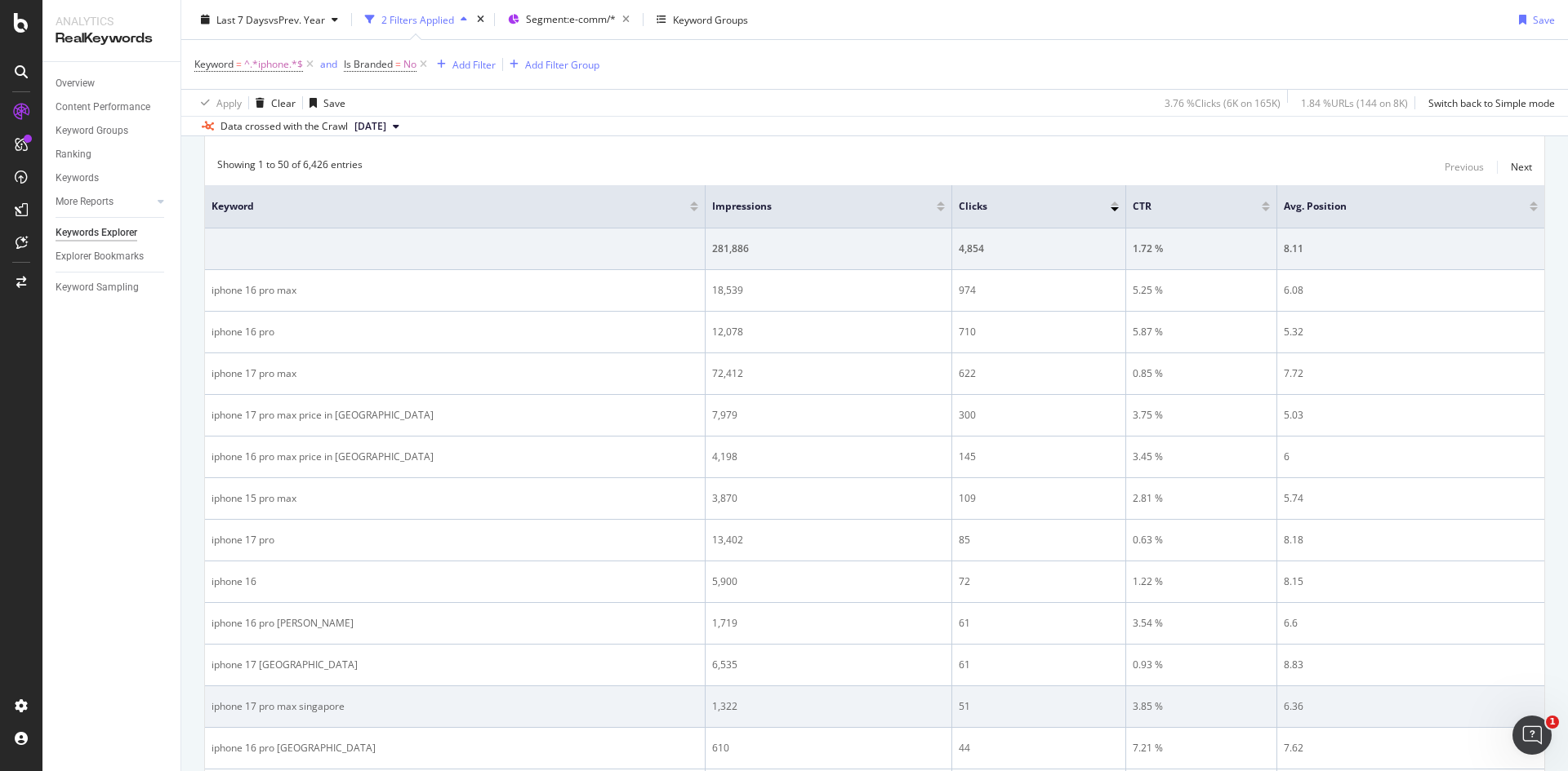
scroll to position [163, 0]
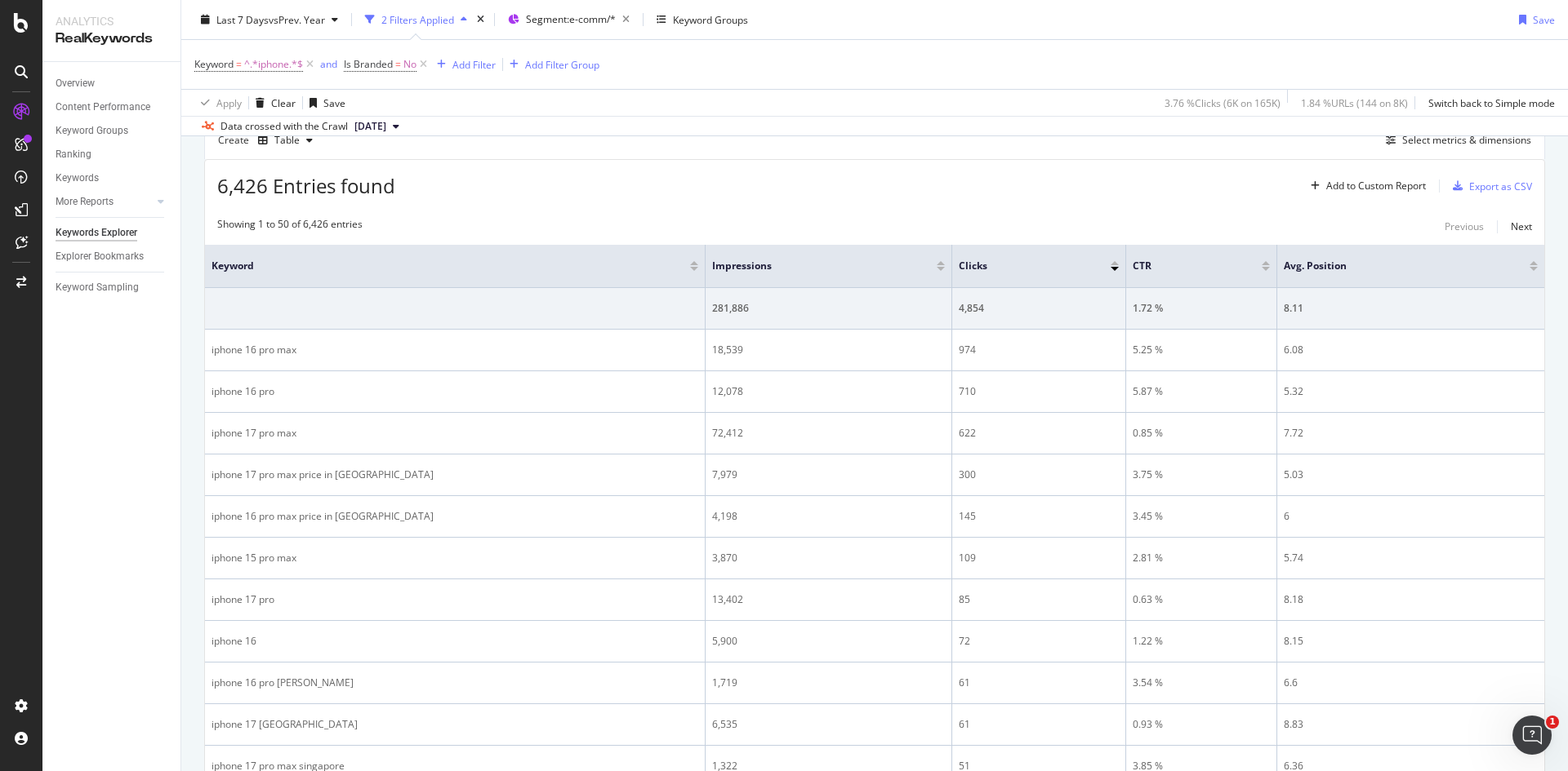
click at [692, 271] on div "Keyword" at bounding box center [455, 266] width 487 height 16
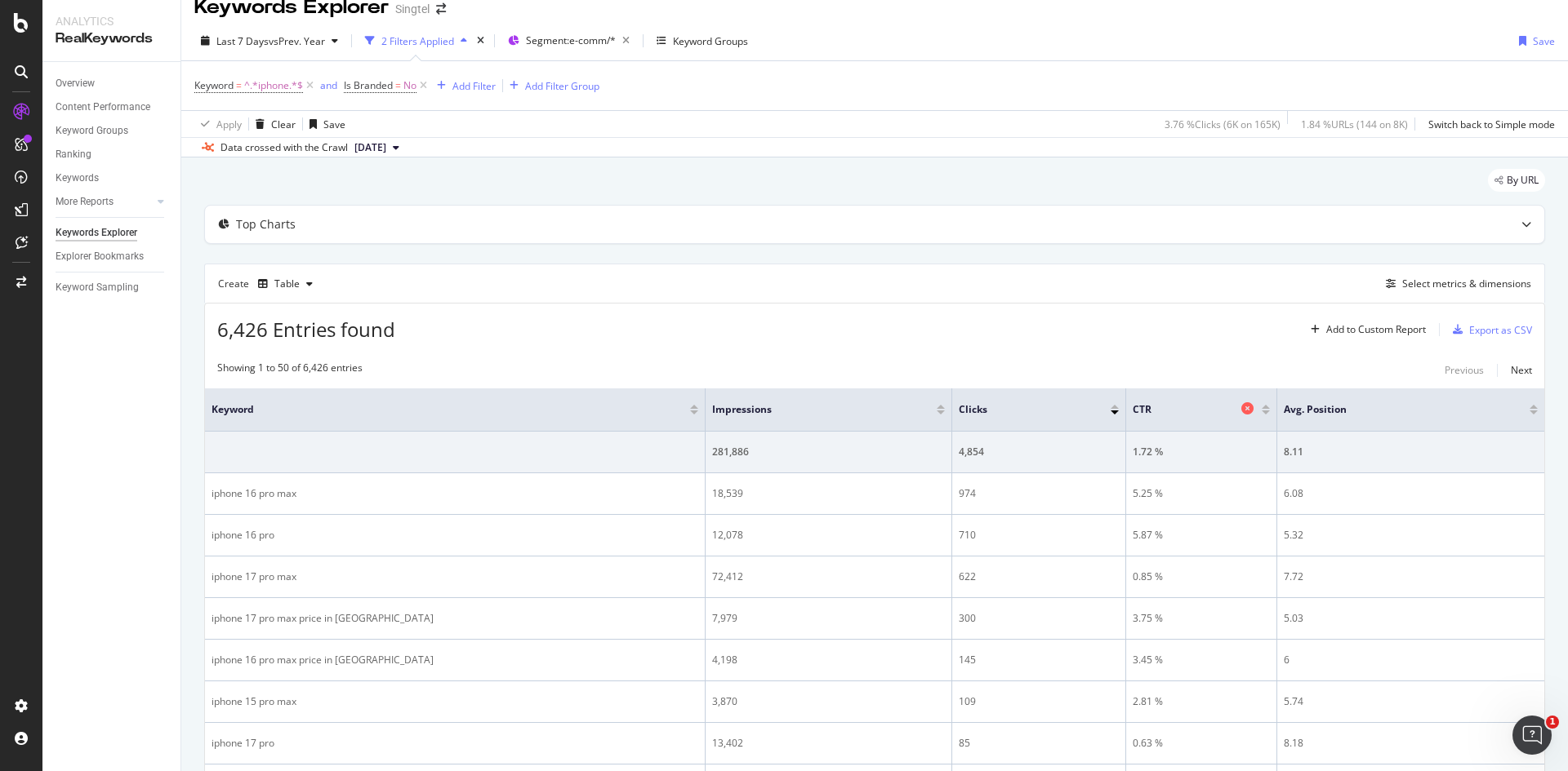
scroll to position [0, 0]
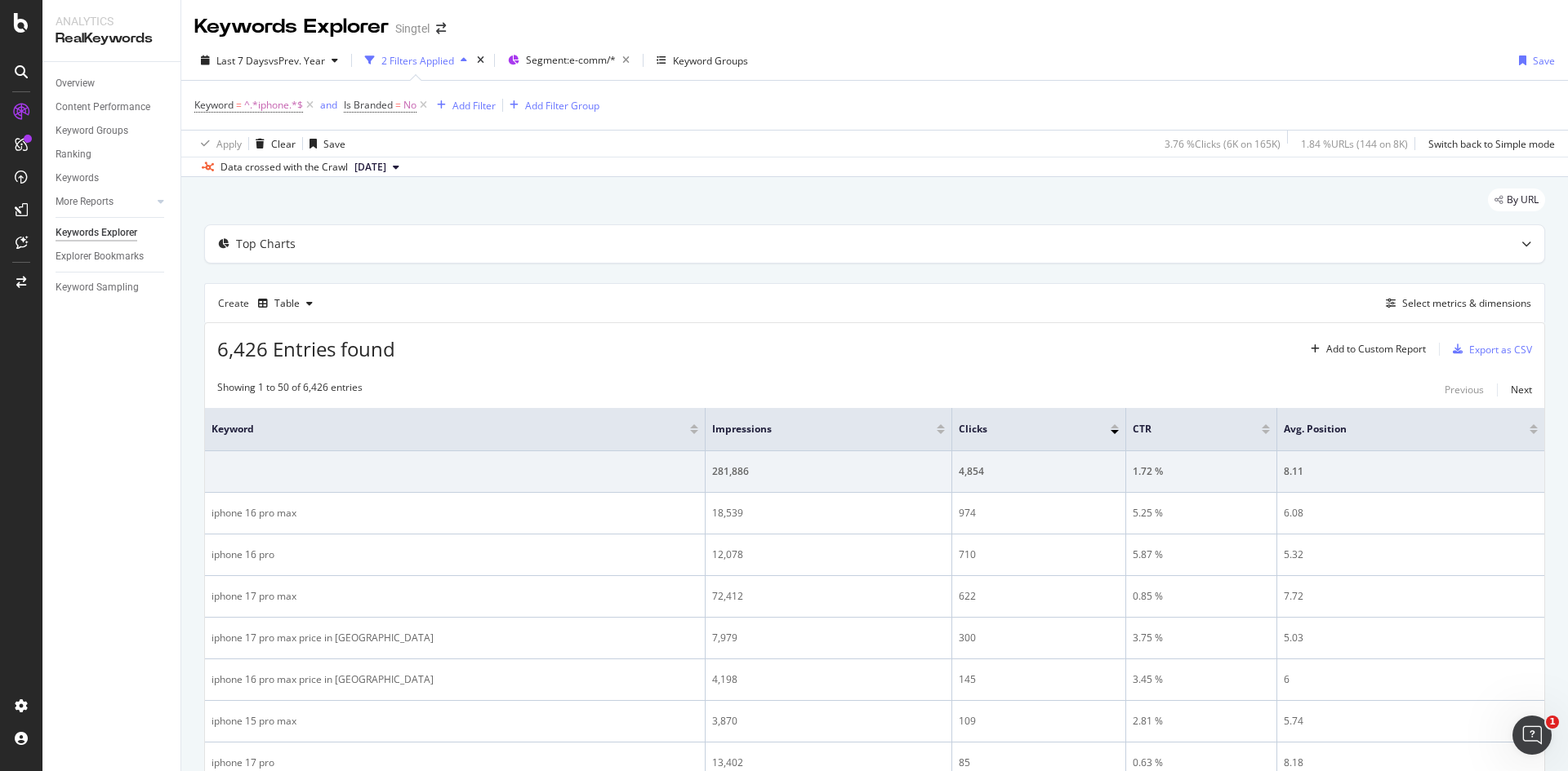
click at [989, 204] on div "By URL" at bounding box center [874, 207] width 1341 height 36
